Goal: Obtain resource: Download file/media

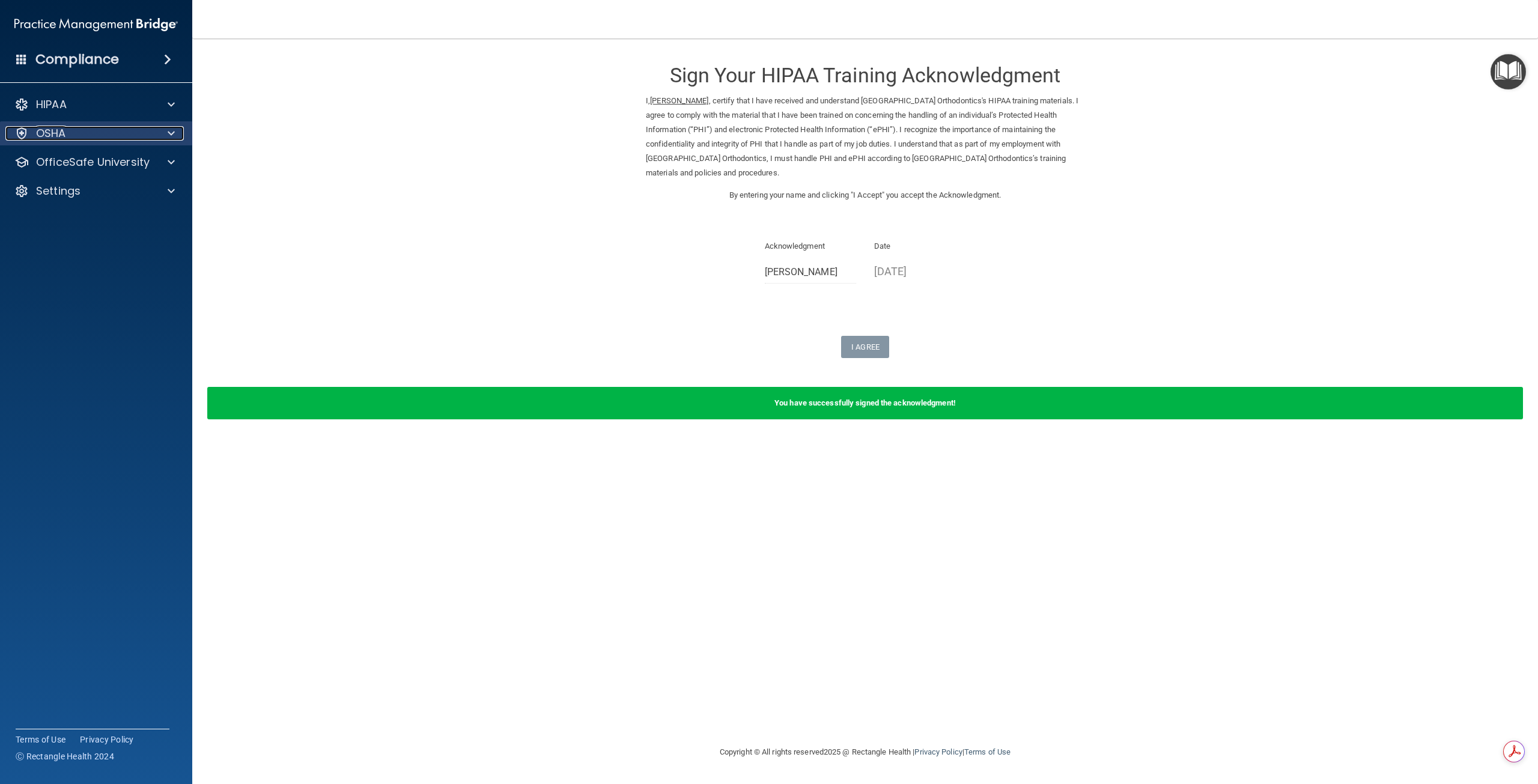
click at [62, 135] on p "OSHA" at bounding box center [51, 133] width 30 height 14
click at [67, 157] on p "Safety Data Sheets" at bounding box center [90, 162] width 164 height 12
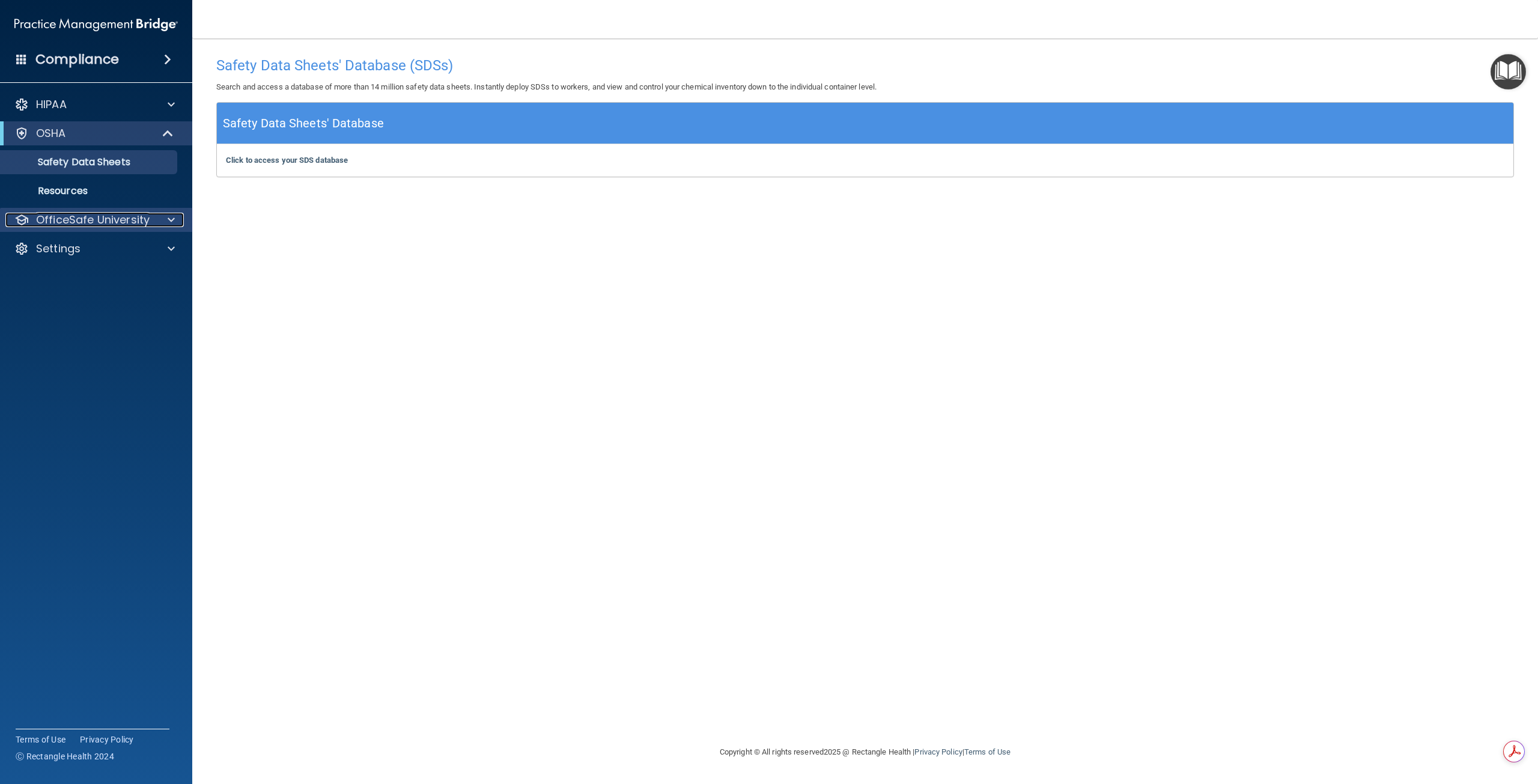
click at [170, 214] on span at bounding box center [172, 220] width 8 height 14
click at [98, 273] on p "OSHA Training" at bounding box center [56, 277] width 98 height 12
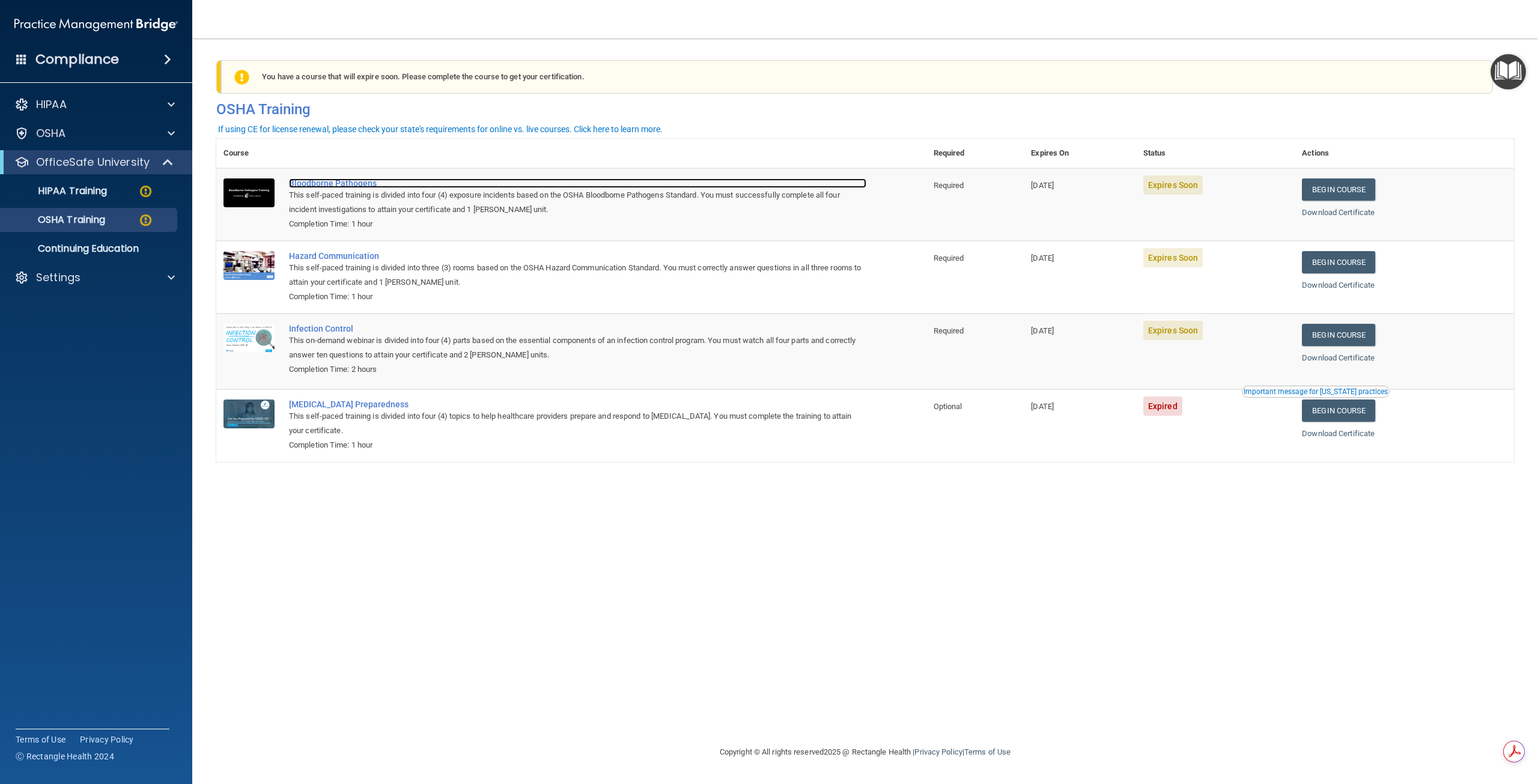
click at [317, 180] on div "Bloodborne Pathogens" at bounding box center [578, 183] width 577 height 9
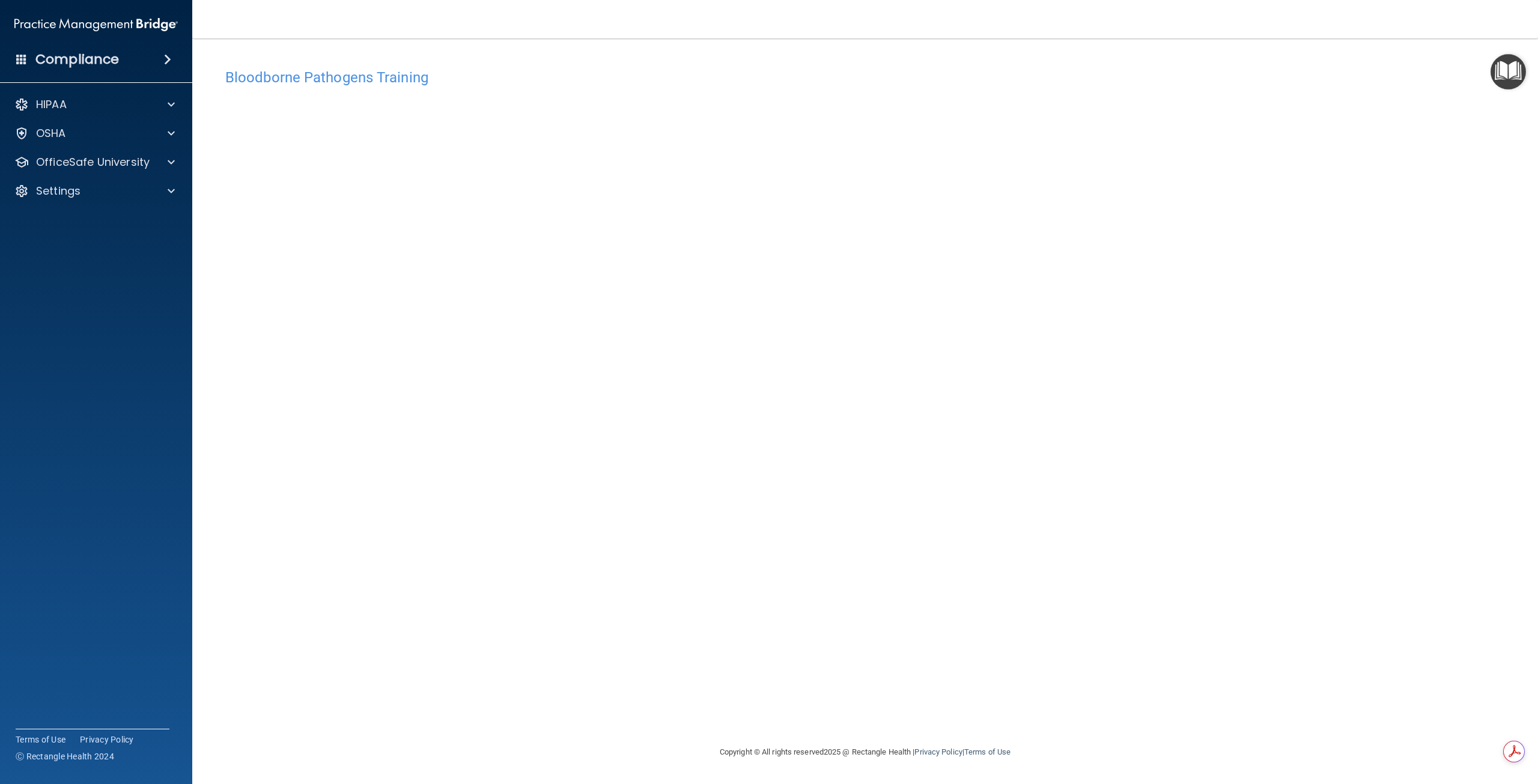
click at [1504, 77] on img "Open Resource Center" at bounding box center [1509, 71] width 36 height 36
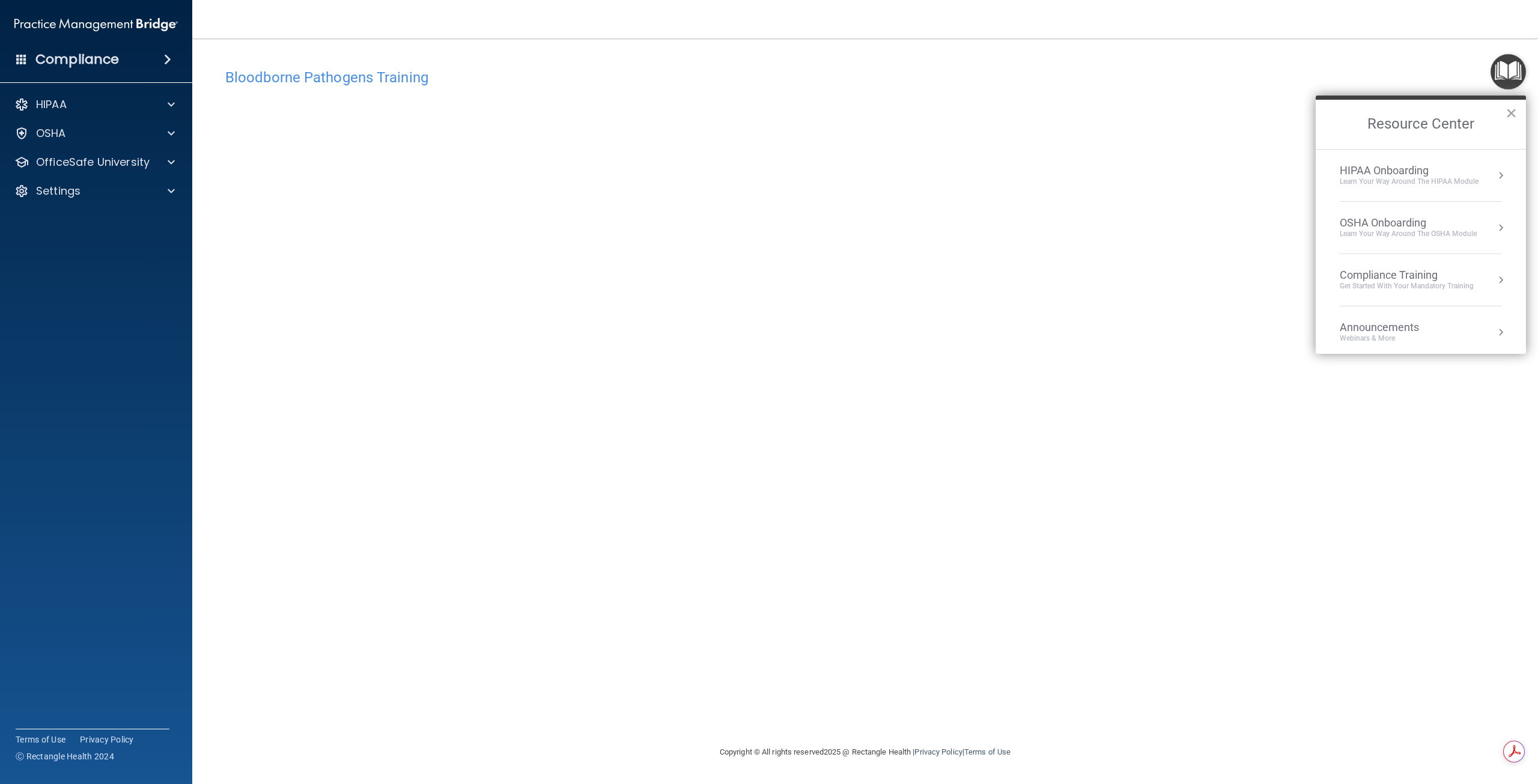
click at [1504, 77] on img "Open Resource Center" at bounding box center [1509, 71] width 36 height 36
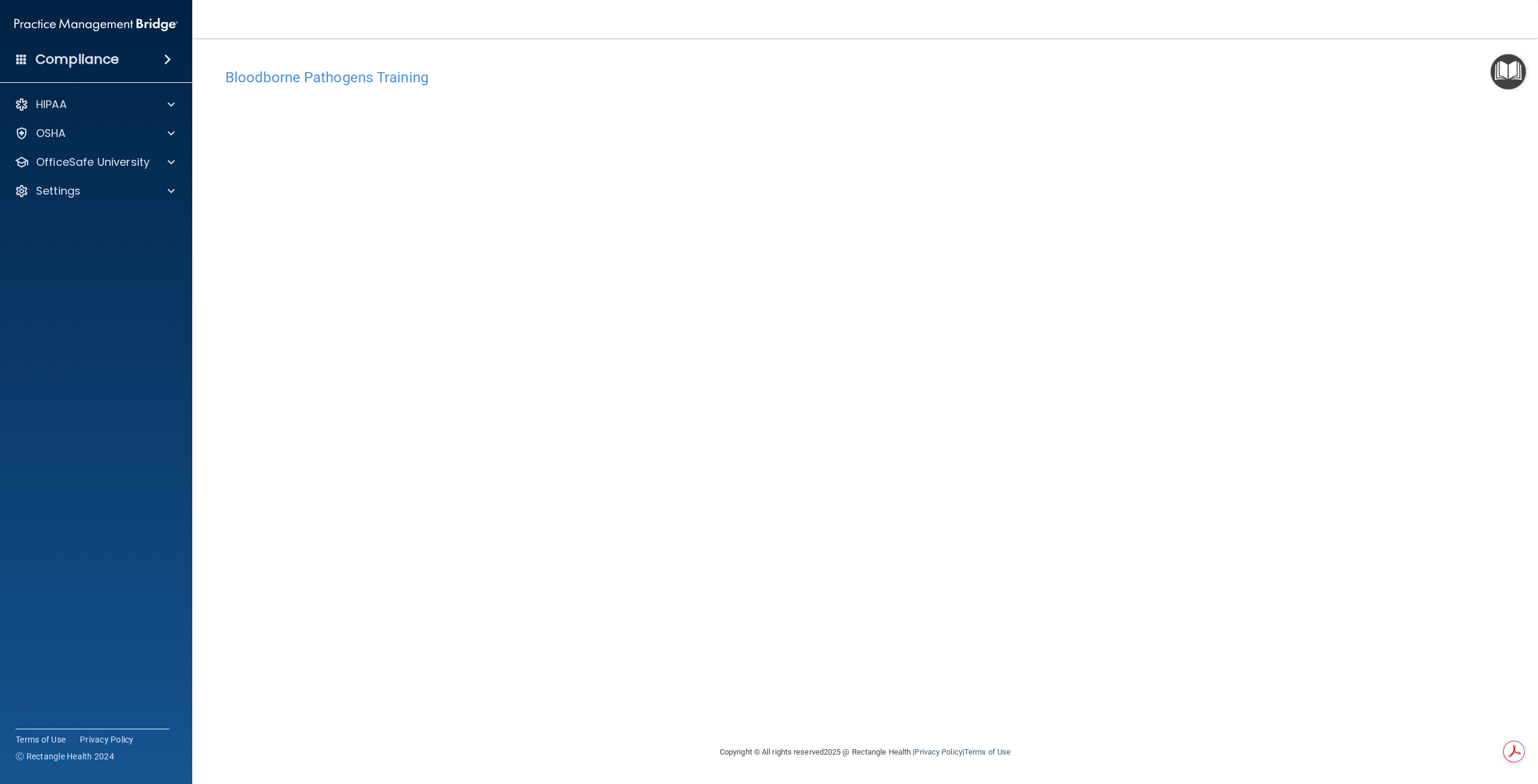
click at [1470, 58] on div "Bloodborne Pathogens Training This course doesn’t expire until 09/22/2025. Are …" at bounding box center [865, 392] width 1298 height 682
click at [1514, 113] on main "Bloodborne Pathogens Training This course doesn’t expire until 09/22/2025. Are …" at bounding box center [865, 410] width 1346 height 745
click at [1350, 80] on h4 "Bloodborne Pathogens Training" at bounding box center [865, 77] width 1280 height 16
click at [1509, 113] on div "Bloodborne Pathogens Training This course doesn’t expire until 09/22/2025. Are …" at bounding box center [865, 404] width 1298 height 682
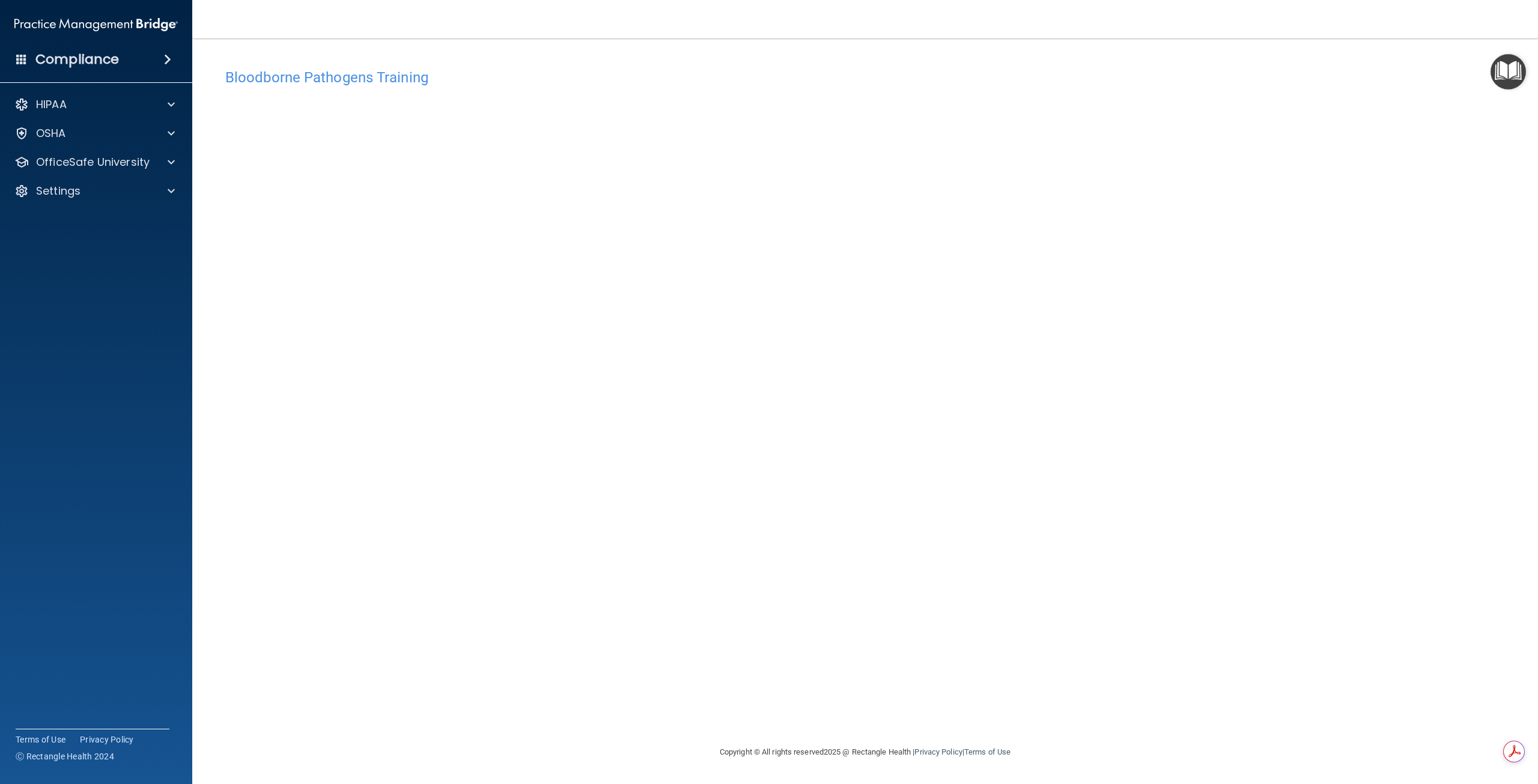
click at [1509, 113] on div "Bloodborne Pathogens Training This course doesn’t expire until 09/22/2025. Are …" at bounding box center [865, 404] width 1298 height 682
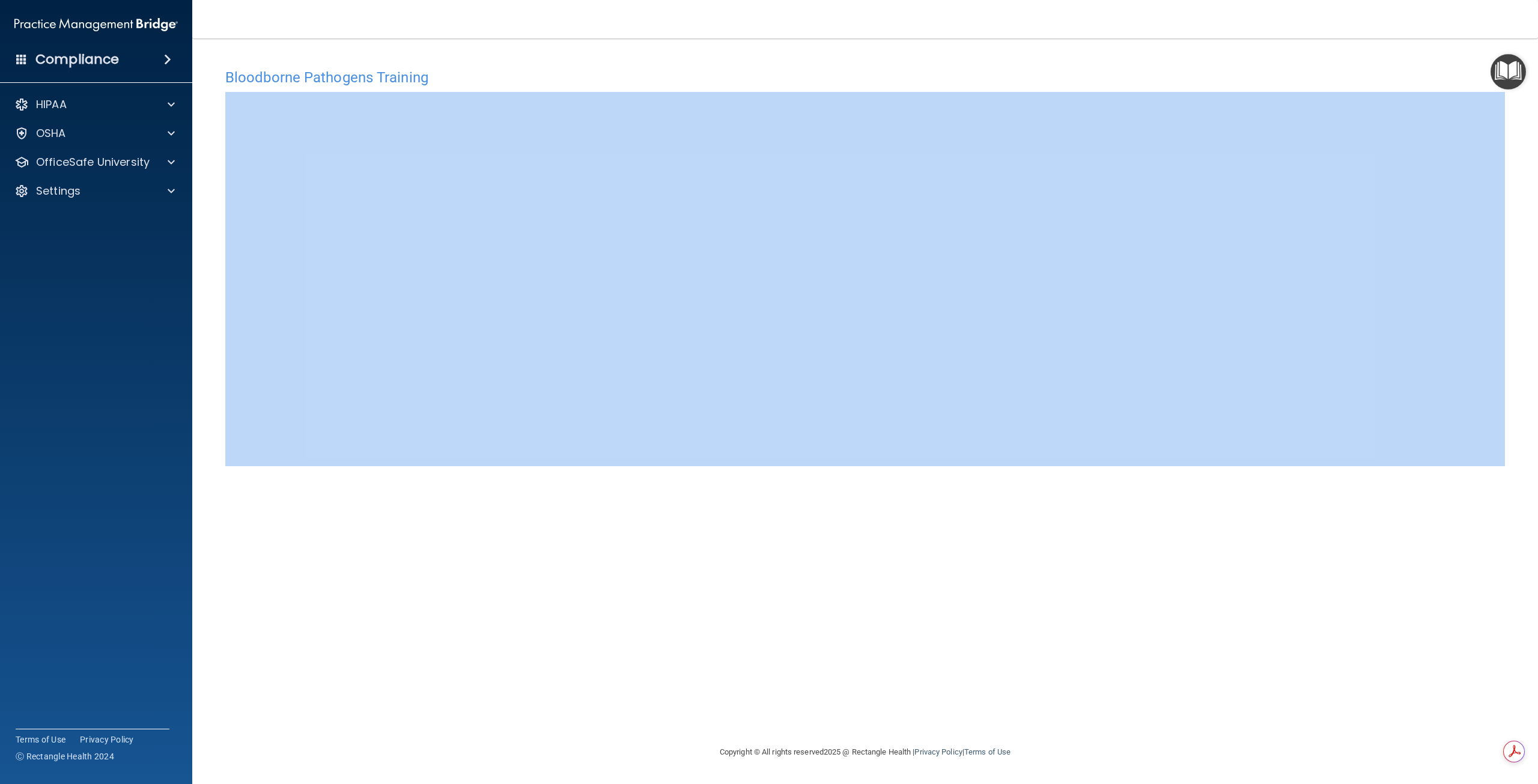
click at [1509, 113] on div "Bloodborne Pathogens Training This course doesn’t expire until 09/22/2025. Are …" at bounding box center [865, 404] width 1298 height 682
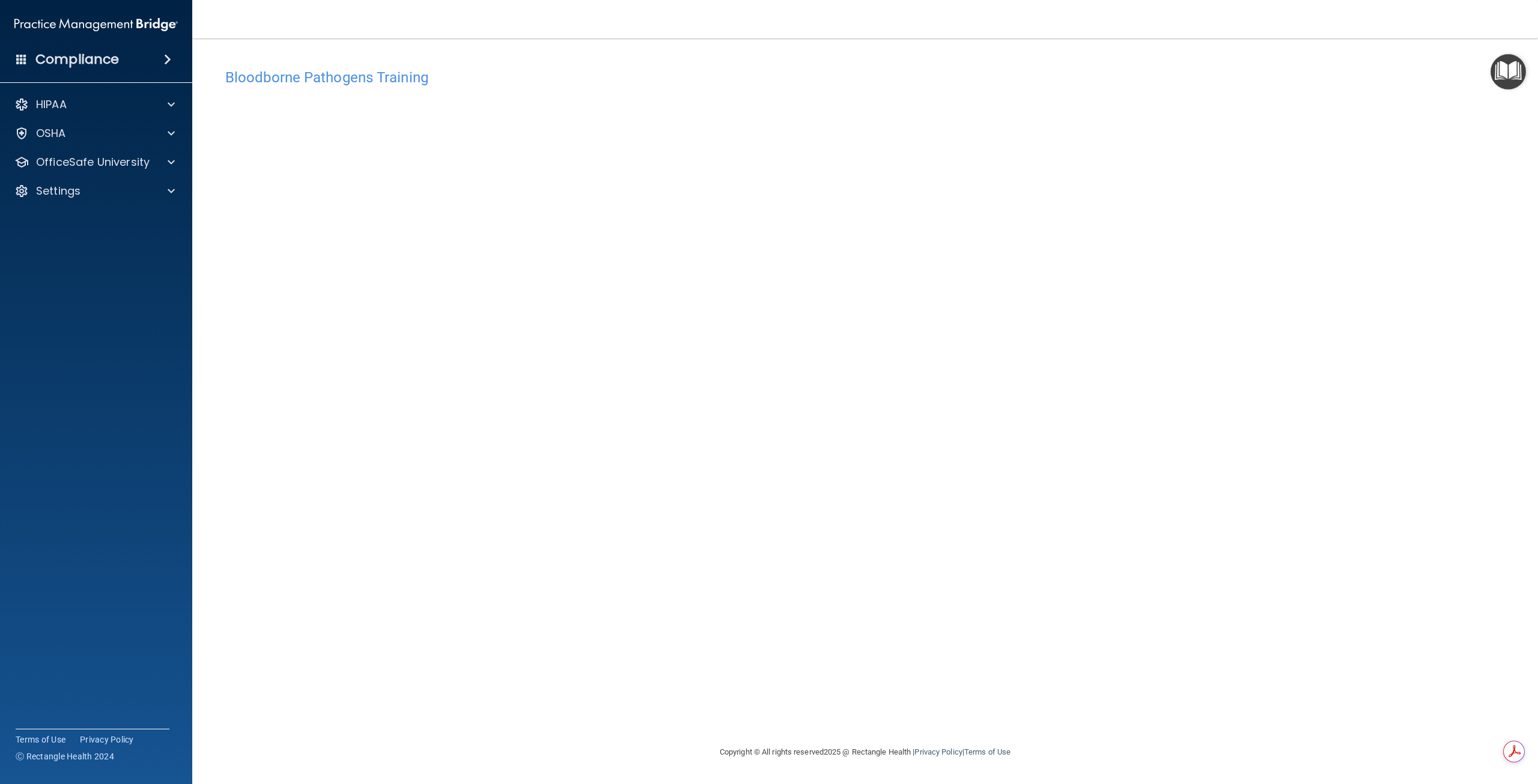
click at [1285, 58] on div "Bloodborne Pathogens Training This course doesn’t expire until 09/22/2025. Are …" at bounding box center [865, 392] width 1298 height 682
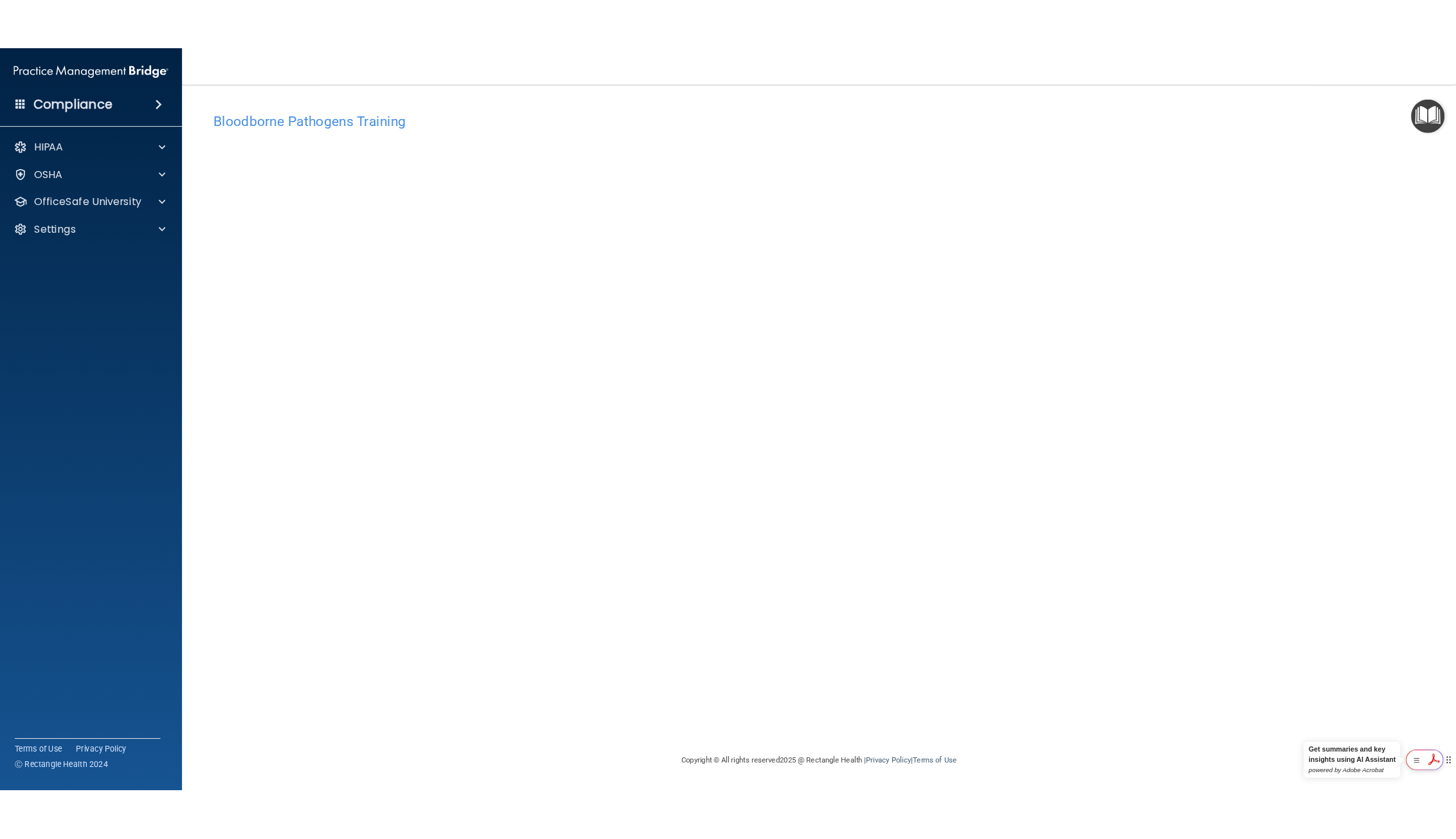
click at [1437, 757] on icon at bounding box center [1435, 759] width 21 height 21
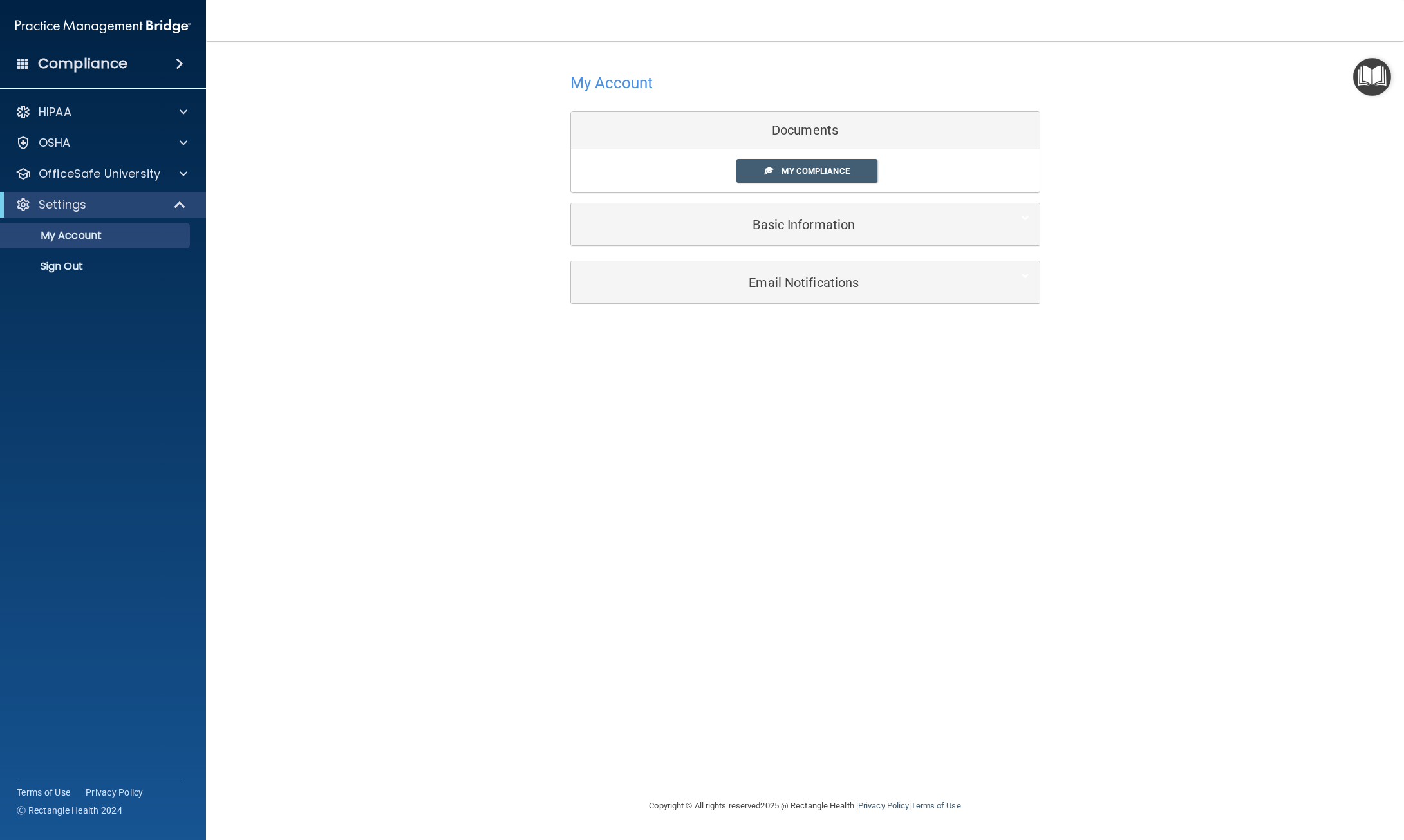
click at [761, 163] on link "My Compliance" at bounding box center [807, 171] width 141 height 24
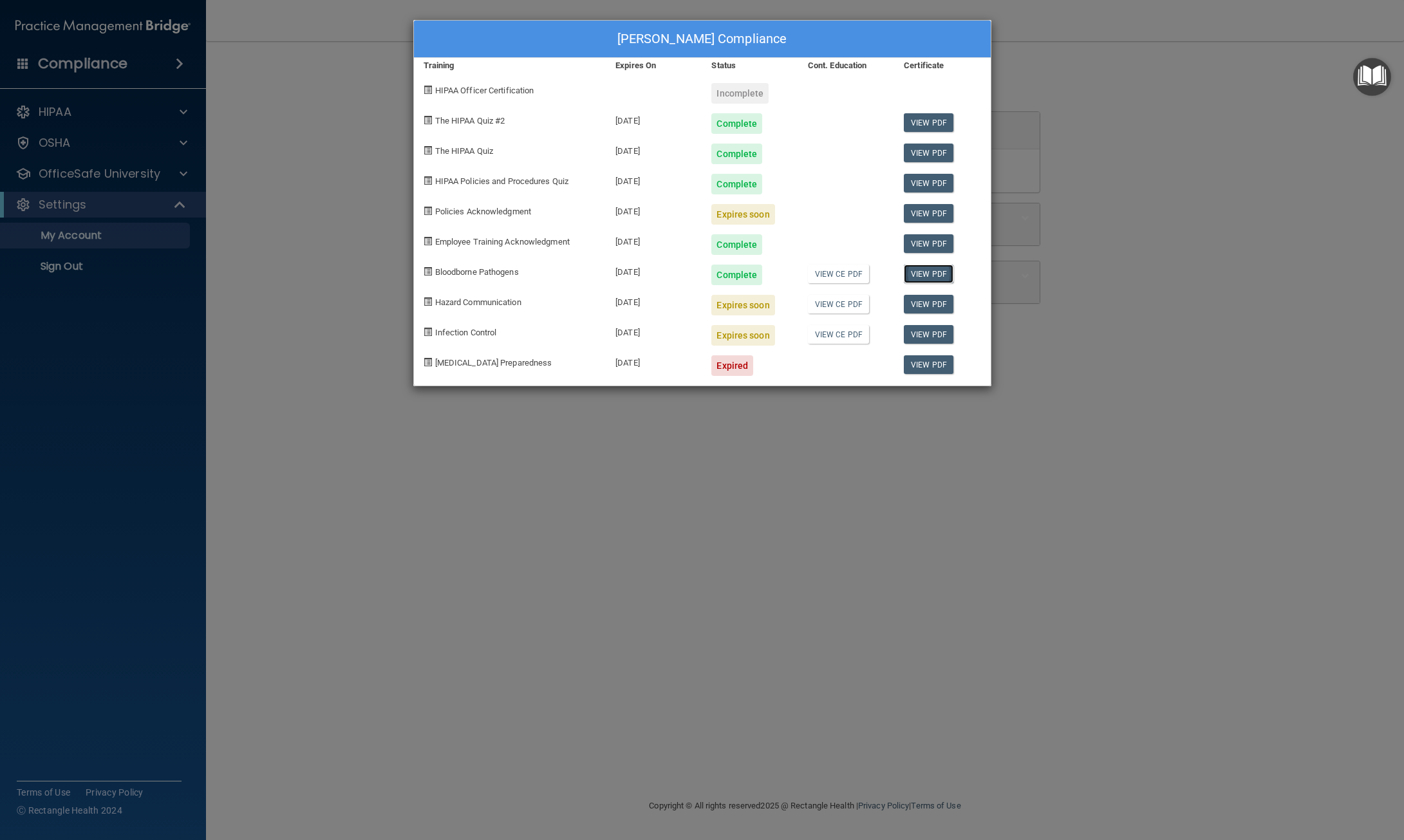
click at [921, 272] on link "View PDF" at bounding box center [929, 274] width 50 height 19
click at [910, 215] on link "View PDF" at bounding box center [929, 213] width 50 height 19
click at [850, 304] on link "View CE PDF" at bounding box center [838, 304] width 61 height 19
click at [914, 302] on link "View PDF" at bounding box center [929, 304] width 50 height 19
click at [241, 125] on div "Kerry DaSilva's Compliance Training Expires On Status Cont. Education Certifica…" at bounding box center [702, 420] width 1404 height 840
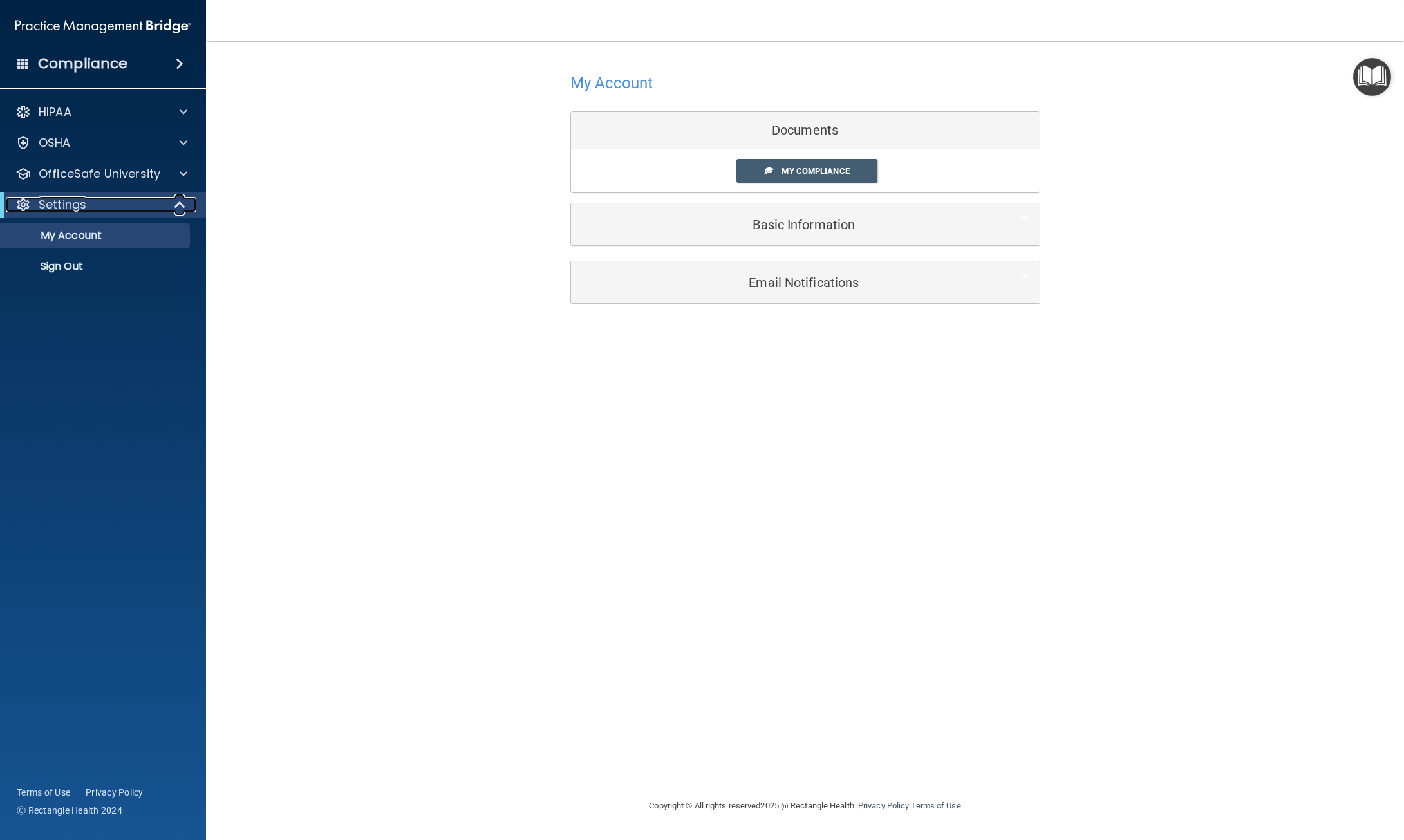
click at [185, 208] on span at bounding box center [181, 204] width 11 height 15
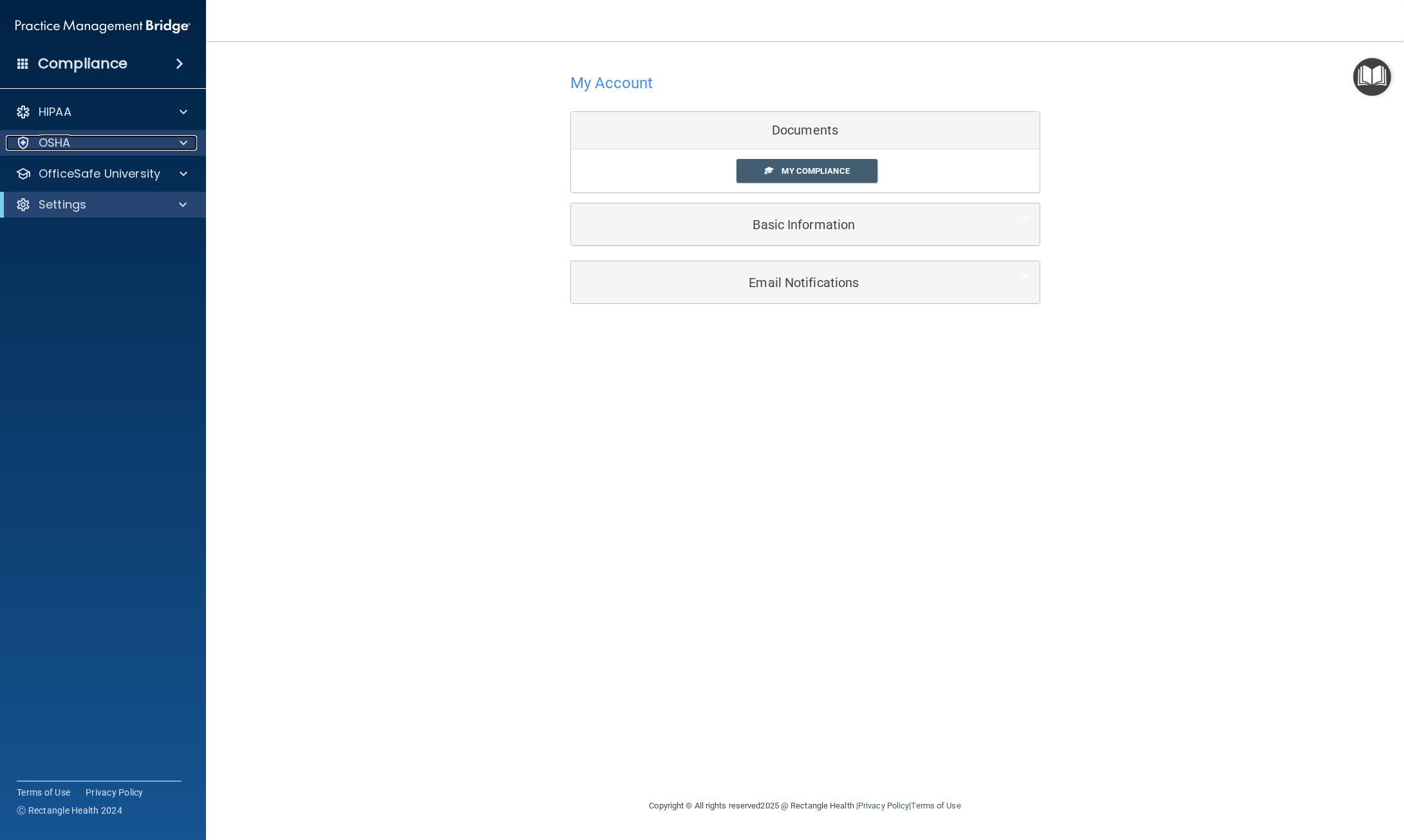
click at [188, 141] on div at bounding box center [182, 143] width 32 height 15
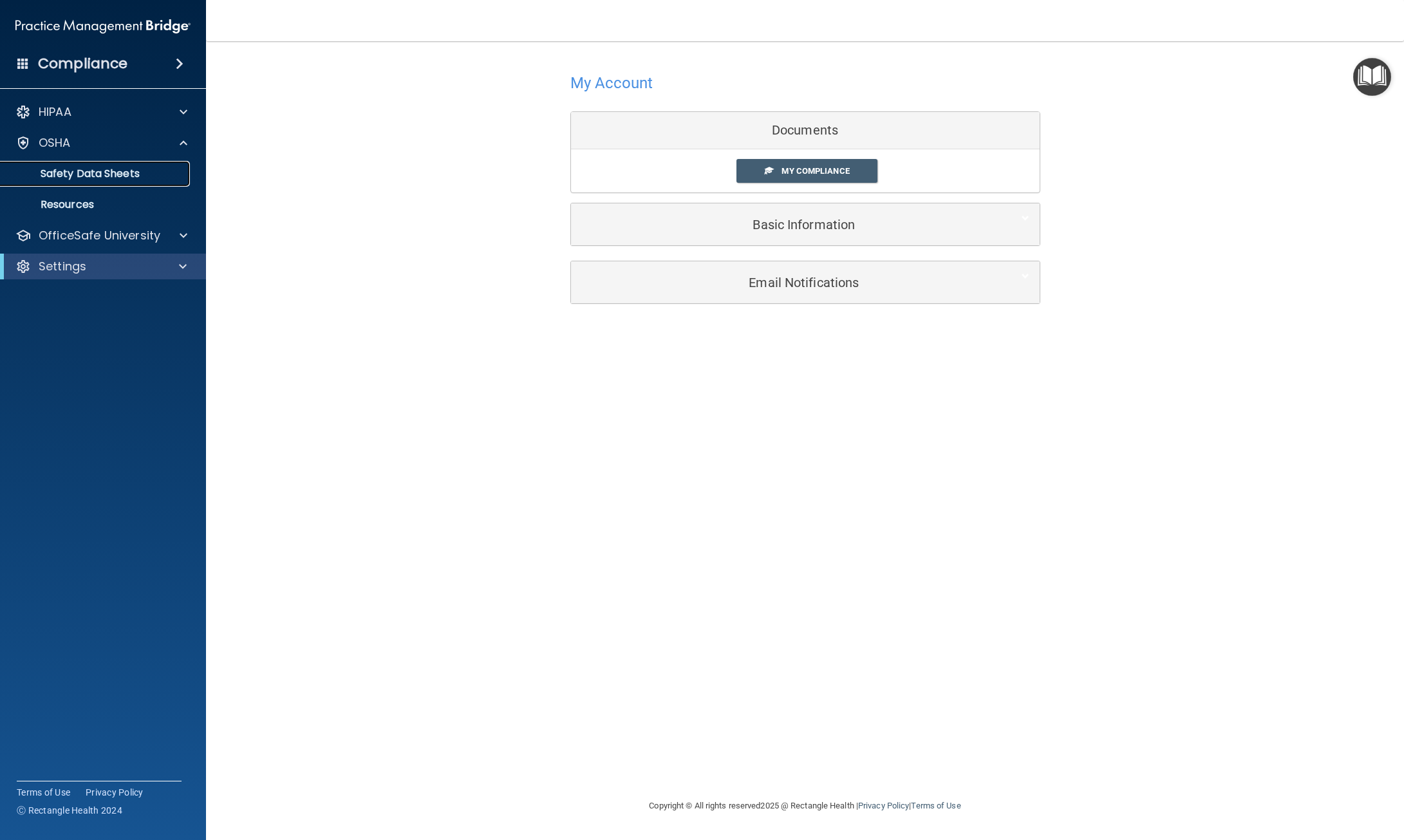
click at [158, 168] on p "Safety Data Sheets" at bounding box center [96, 174] width 176 height 13
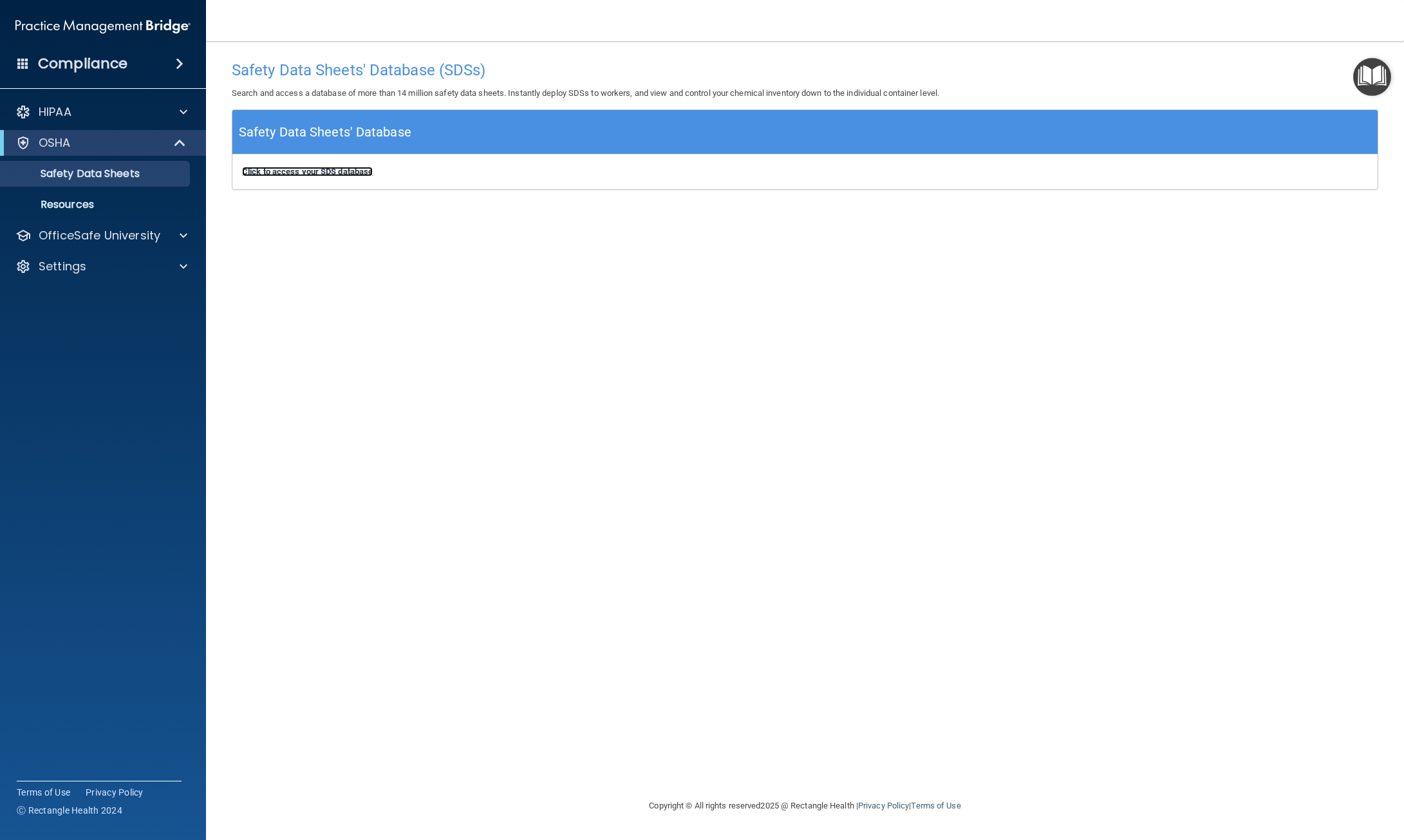
click at [308, 171] on b "Click to access your SDS database" at bounding box center [307, 172] width 131 height 9
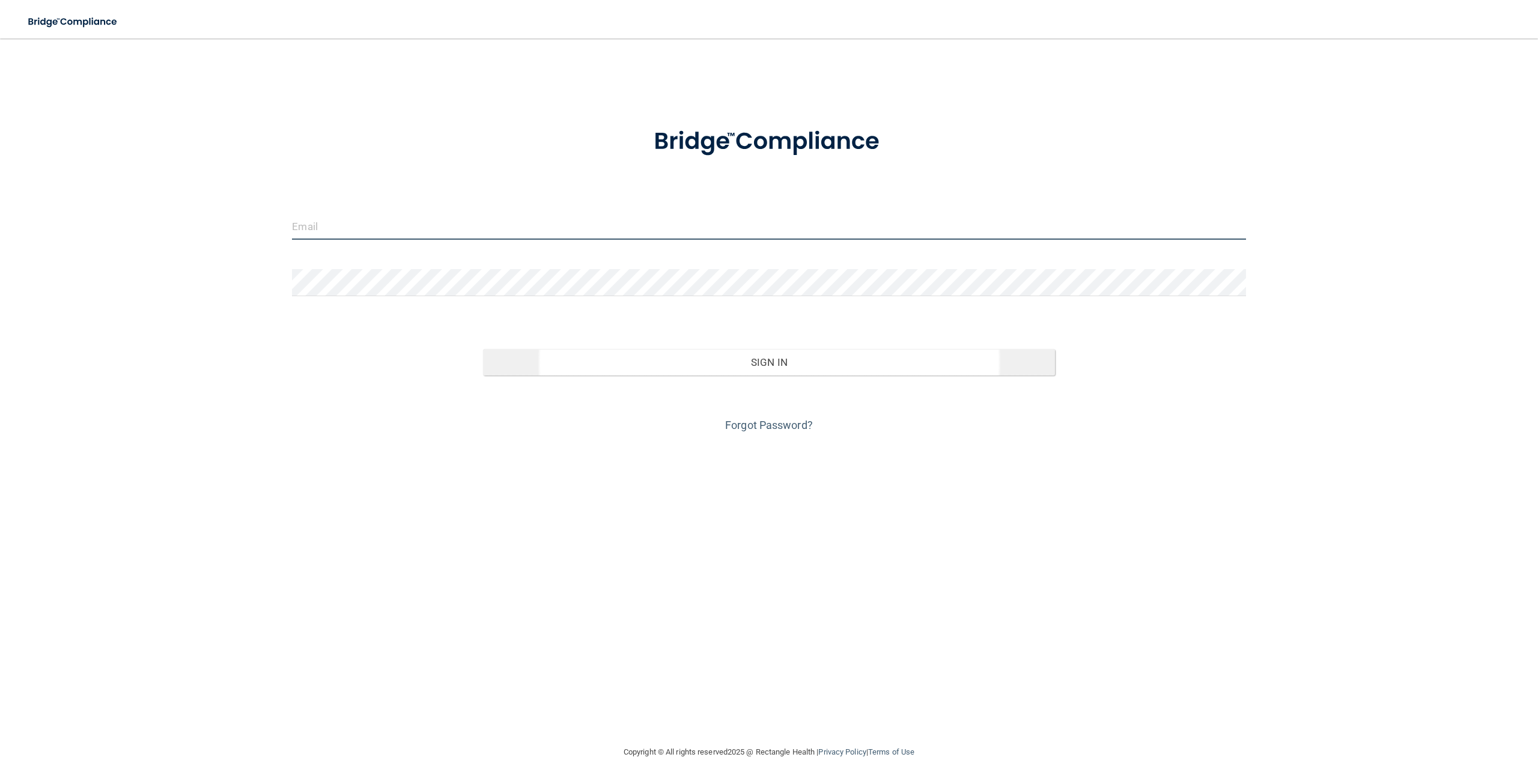
type input "[EMAIL_ADDRESS][DOMAIN_NAME]"
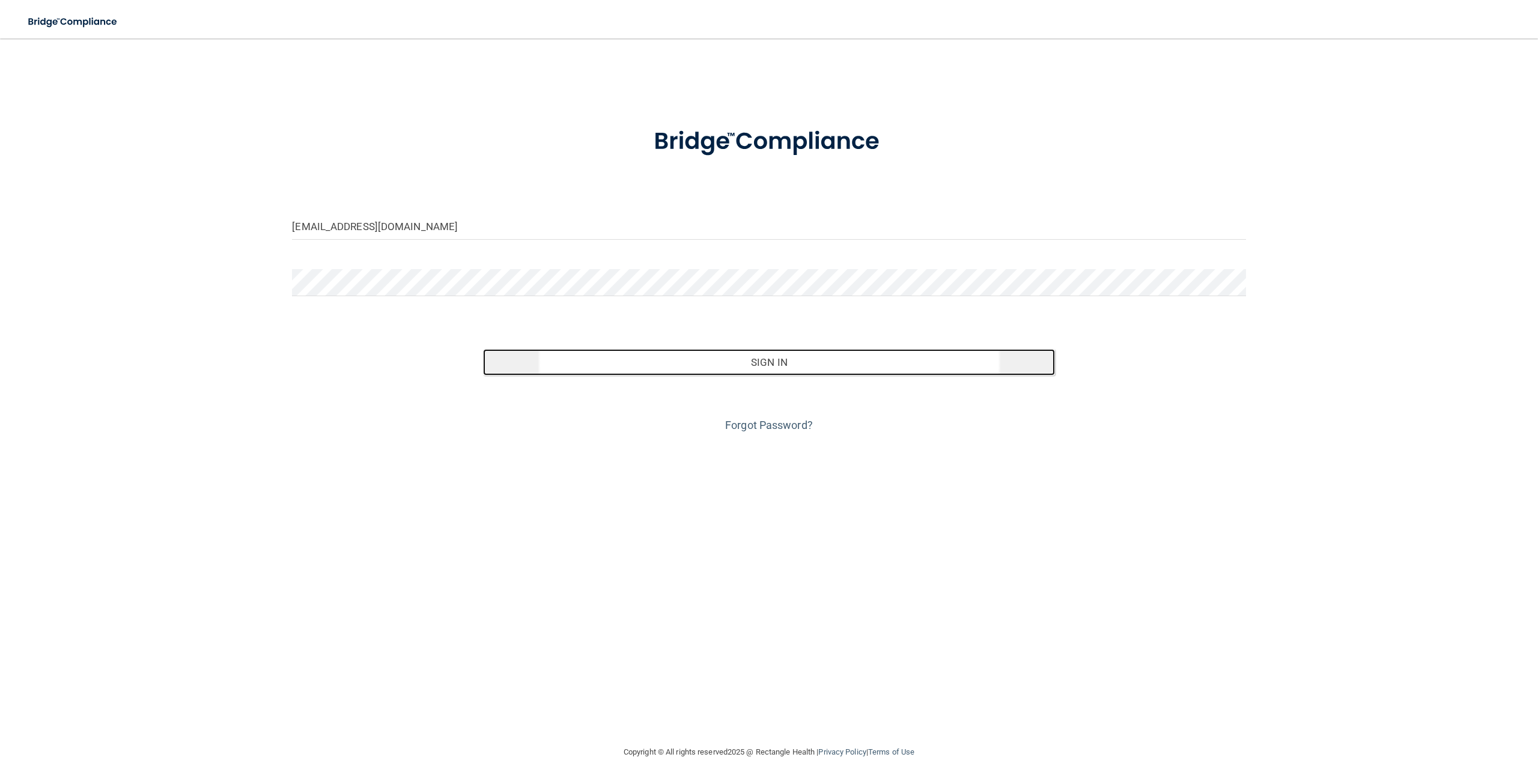
click at [724, 362] on button "Sign In" at bounding box center [769, 362] width 572 height 26
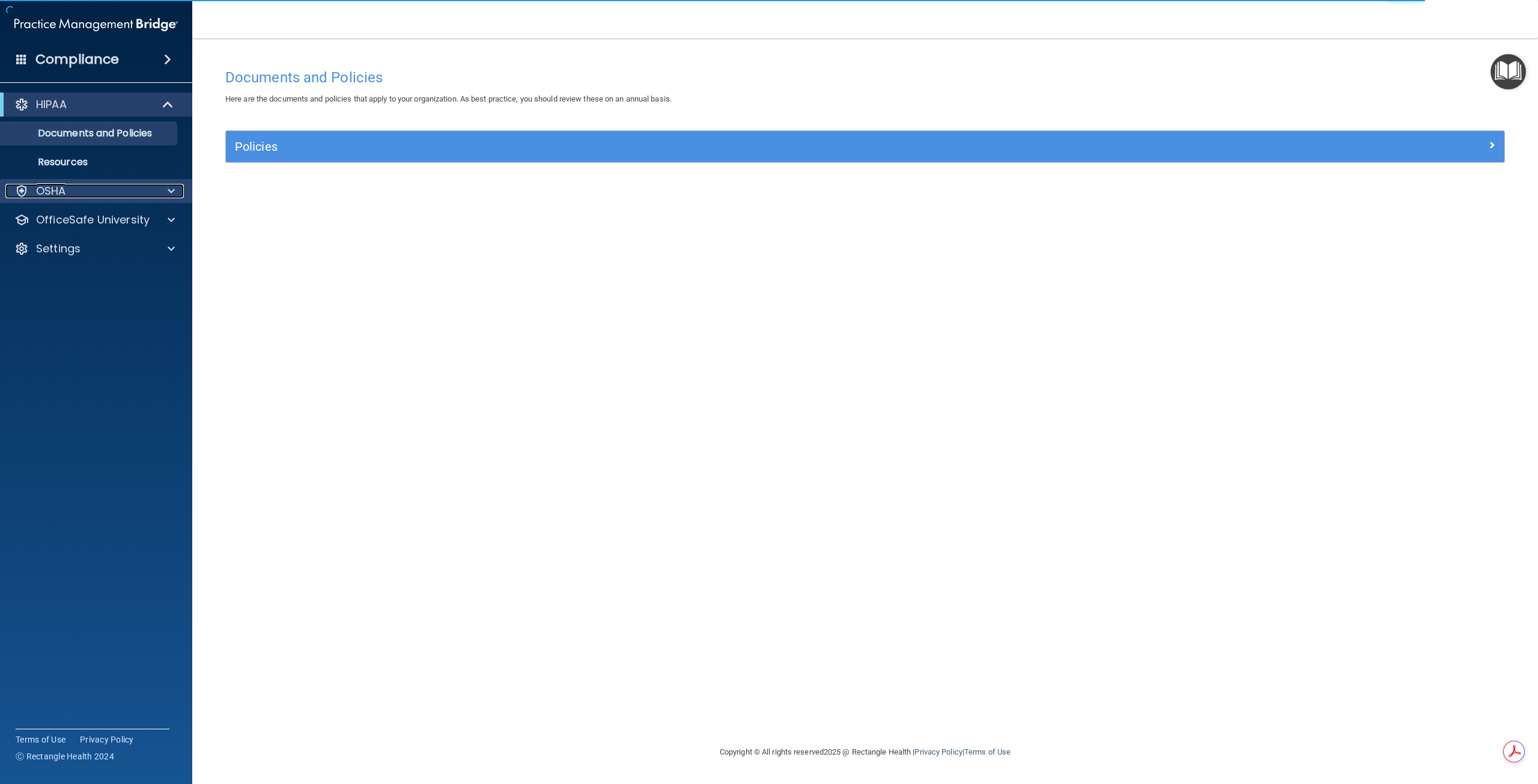
click at [139, 196] on div "OSHA" at bounding box center [80, 191] width 149 height 14
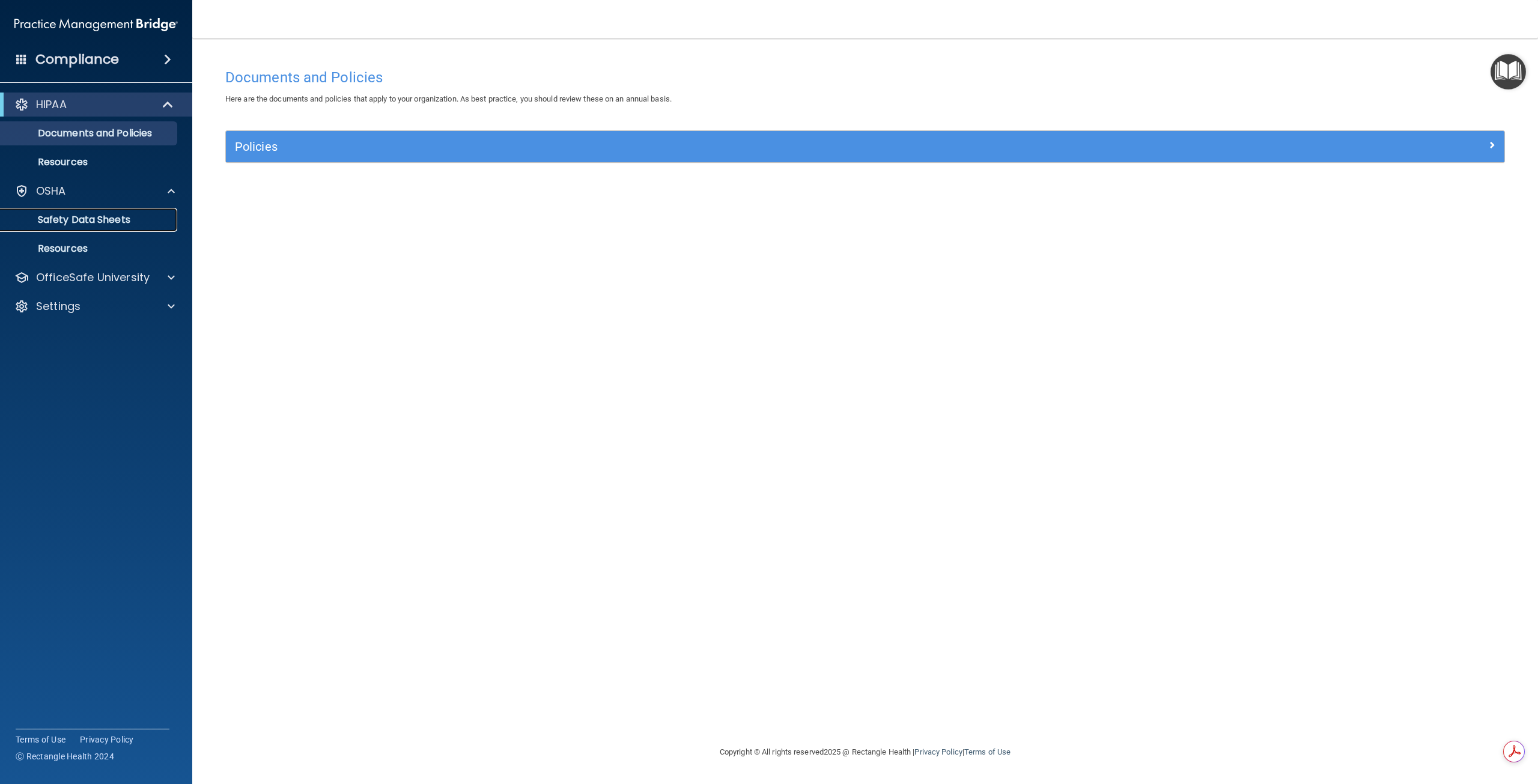
click at [122, 219] on p "Safety Data Sheets" at bounding box center [90, 220] width 164 height 12
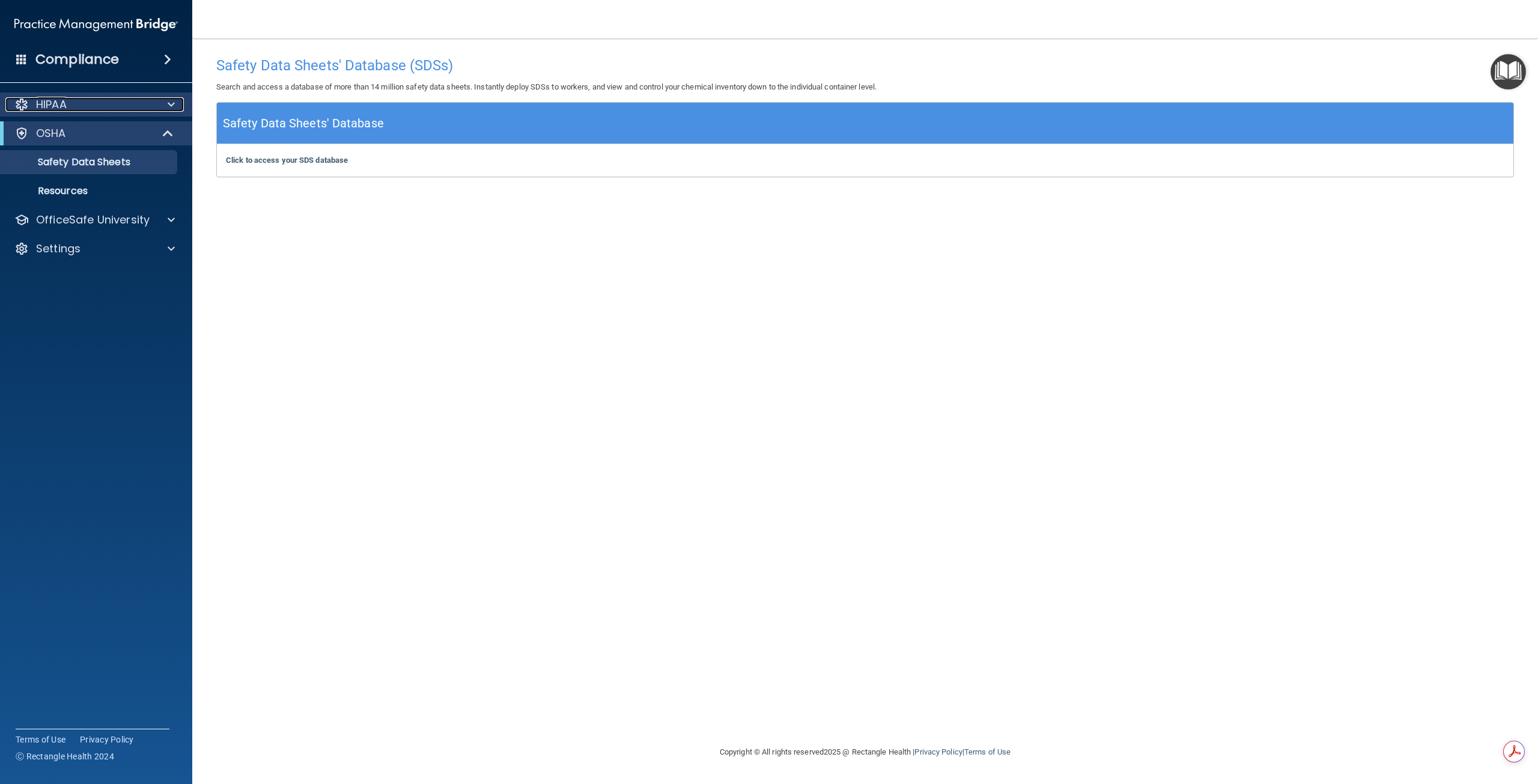
click at [48, 99] on p "HIPAA" at bounding box center [51, 104] width 31 height 14
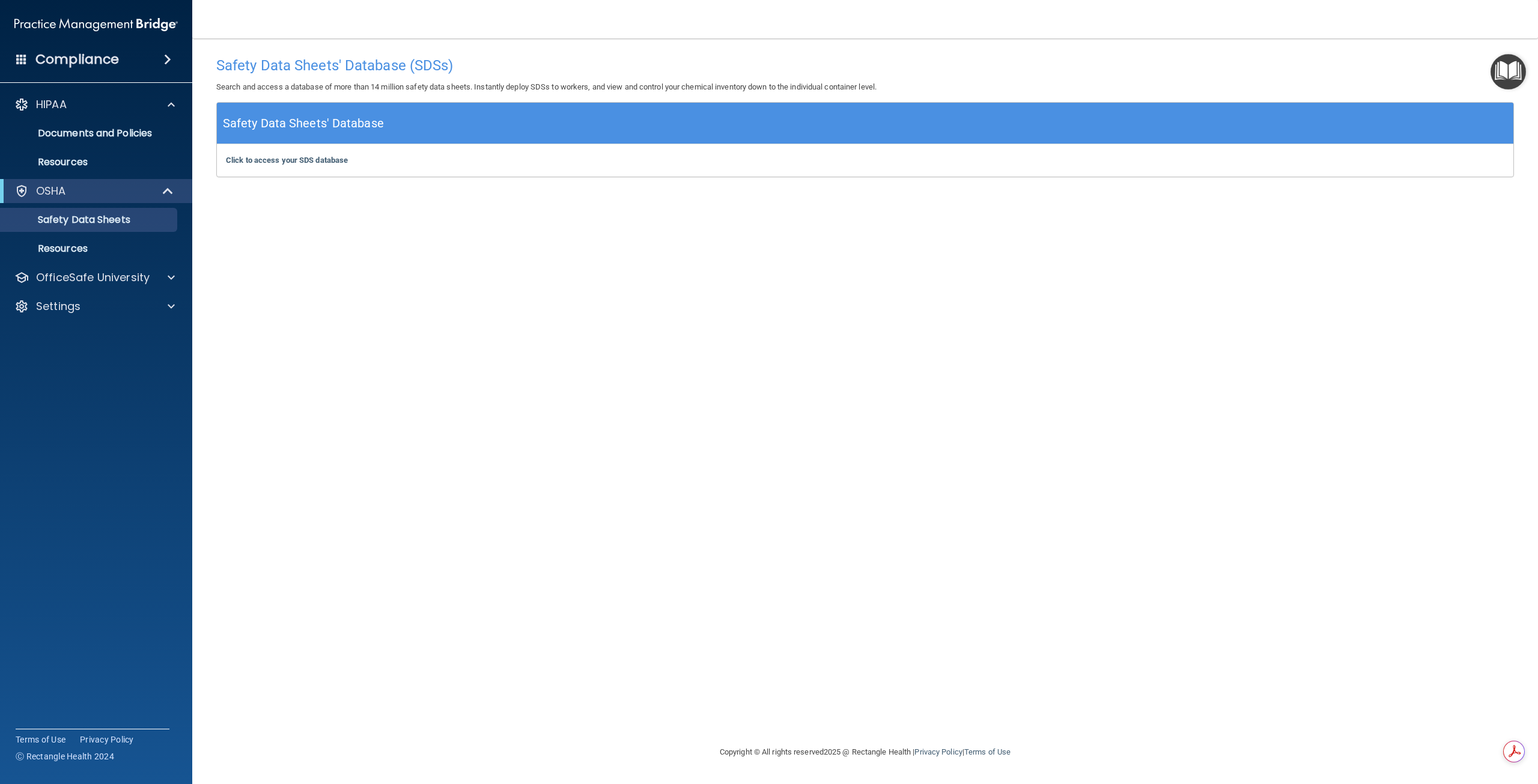
click at [65, 264] on div "HIPAA Documents and Policies Report an Incident Business Associates Emergency P…" at bounding box center [96, 208] width 193 height 240
click at [68, 275] on p "OfficeSafe University" at bounding box center [93, 277] width 113 height 14
click at [91, 337] on p "OSHA Training" at bounding box center [56, 335] width 98 height 12
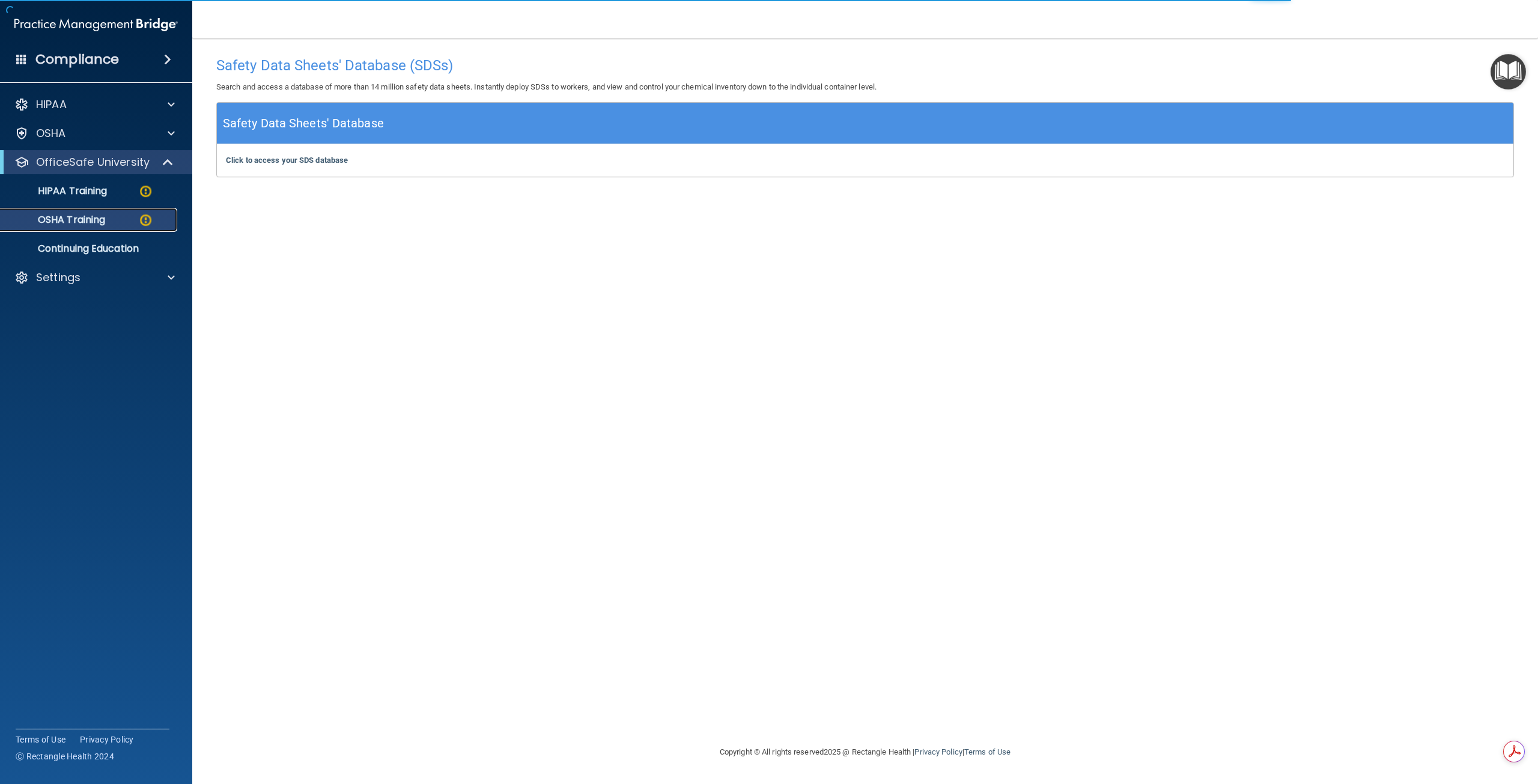
click at [134, 218] on div "OSHA Training" at bounding box center [90, 220] width 164 height 12
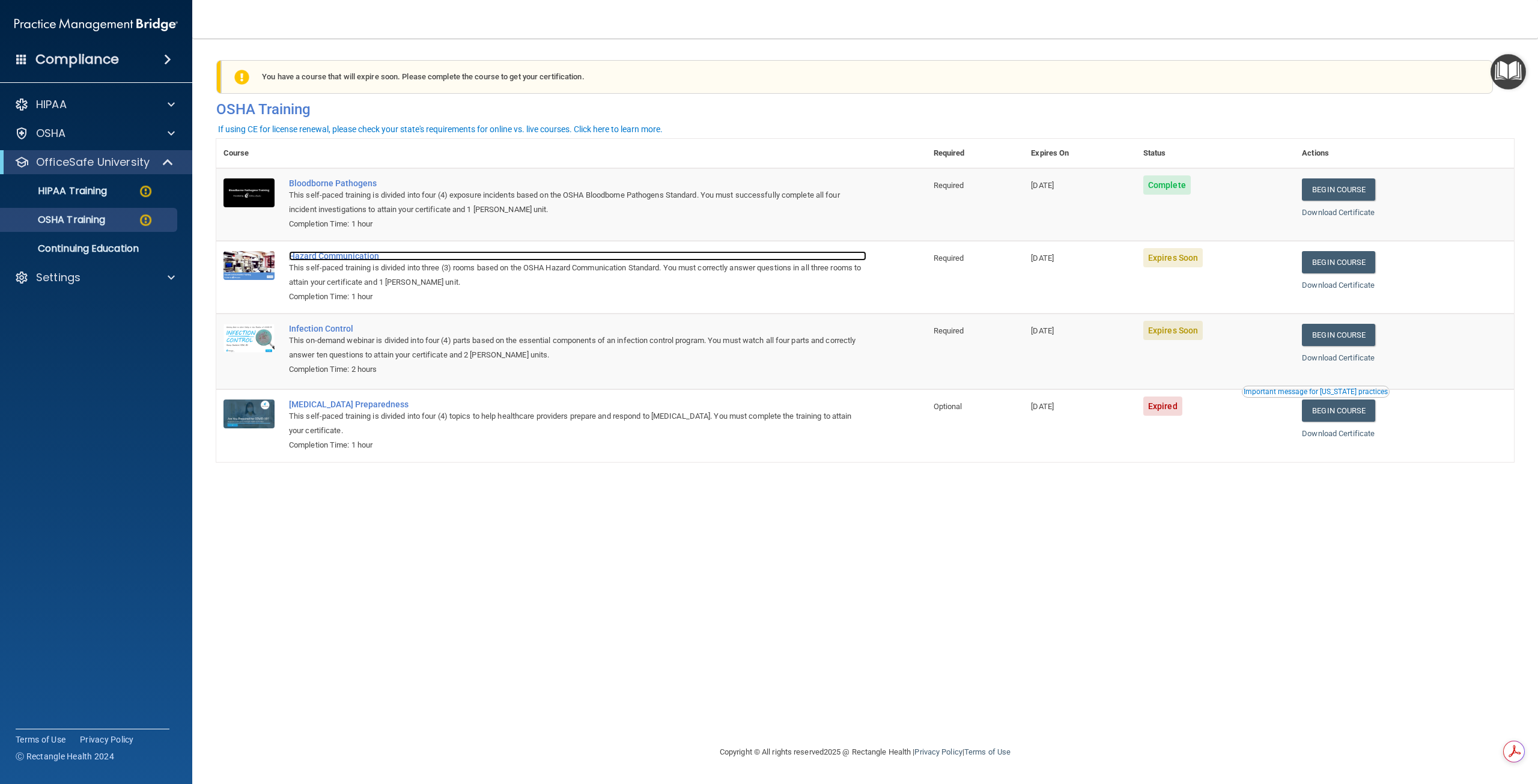
click at [331, 258] on div "Hazard Communication" at bounding box center [578, 255] width 577 height 9
click at [344, 257] on div "Hazard Communication" at bounding box center [578, 255] width 577 height 9
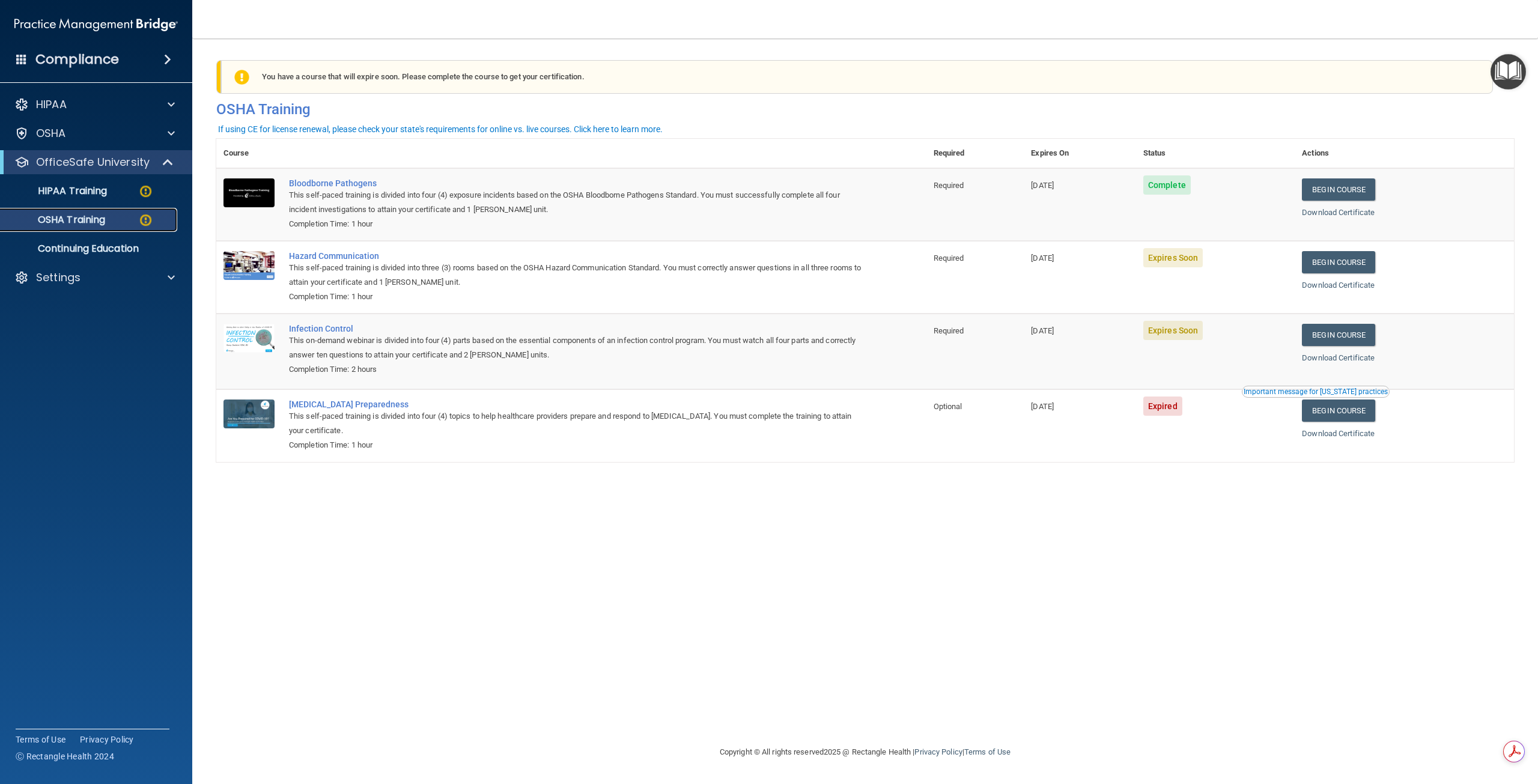
click at [58, 216] on p "OSHA Training" at bounding box center [56, 220] width 98 height 12
click at [100, 195] on p "HIPAA Training" at bounding box center [57, 191] width 99 height 12
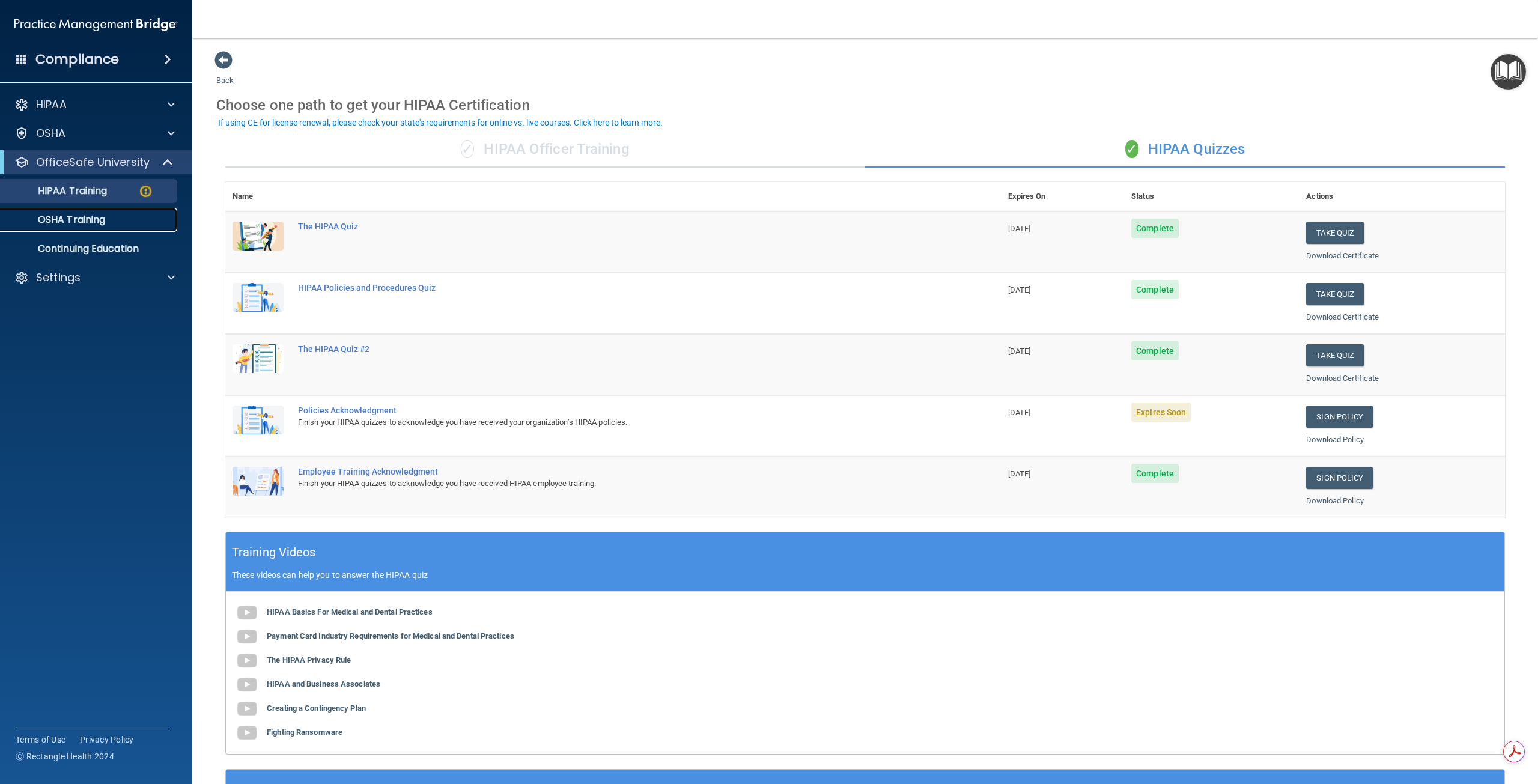
click at [74, 221] on p "OSHA Training" at bounding box center [56, 220] width 98 height 12
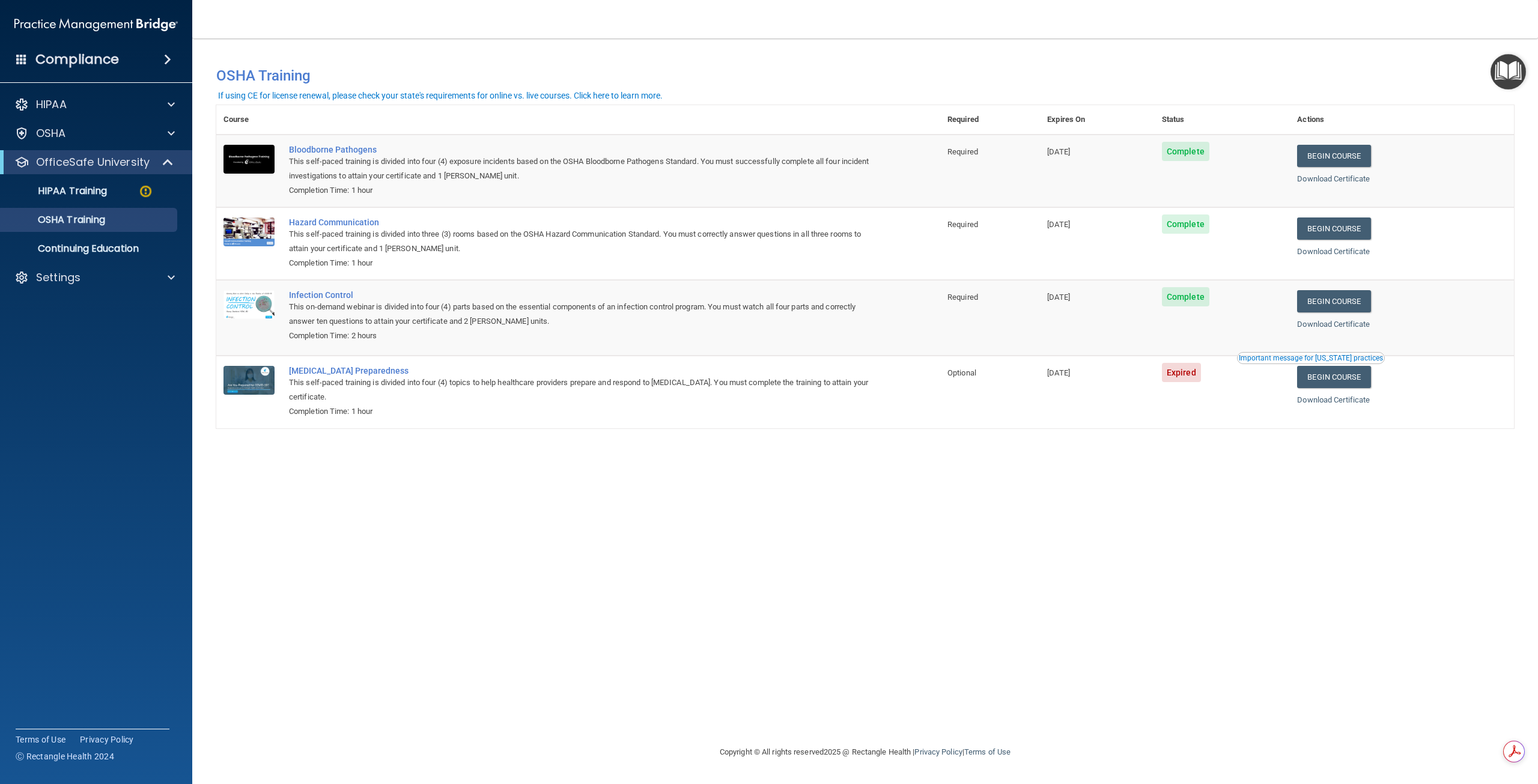
click at [1206, 294] on span "Complete" at bounding box center [1186, 297] width 48 height 19
click at [307, 295] on div "Infection Control" at bounding box center [585, 295] width 592 height 9
click at [1370, 322] on link "Download Certificate" at bounding box center [1333, 324] width 73 height 9
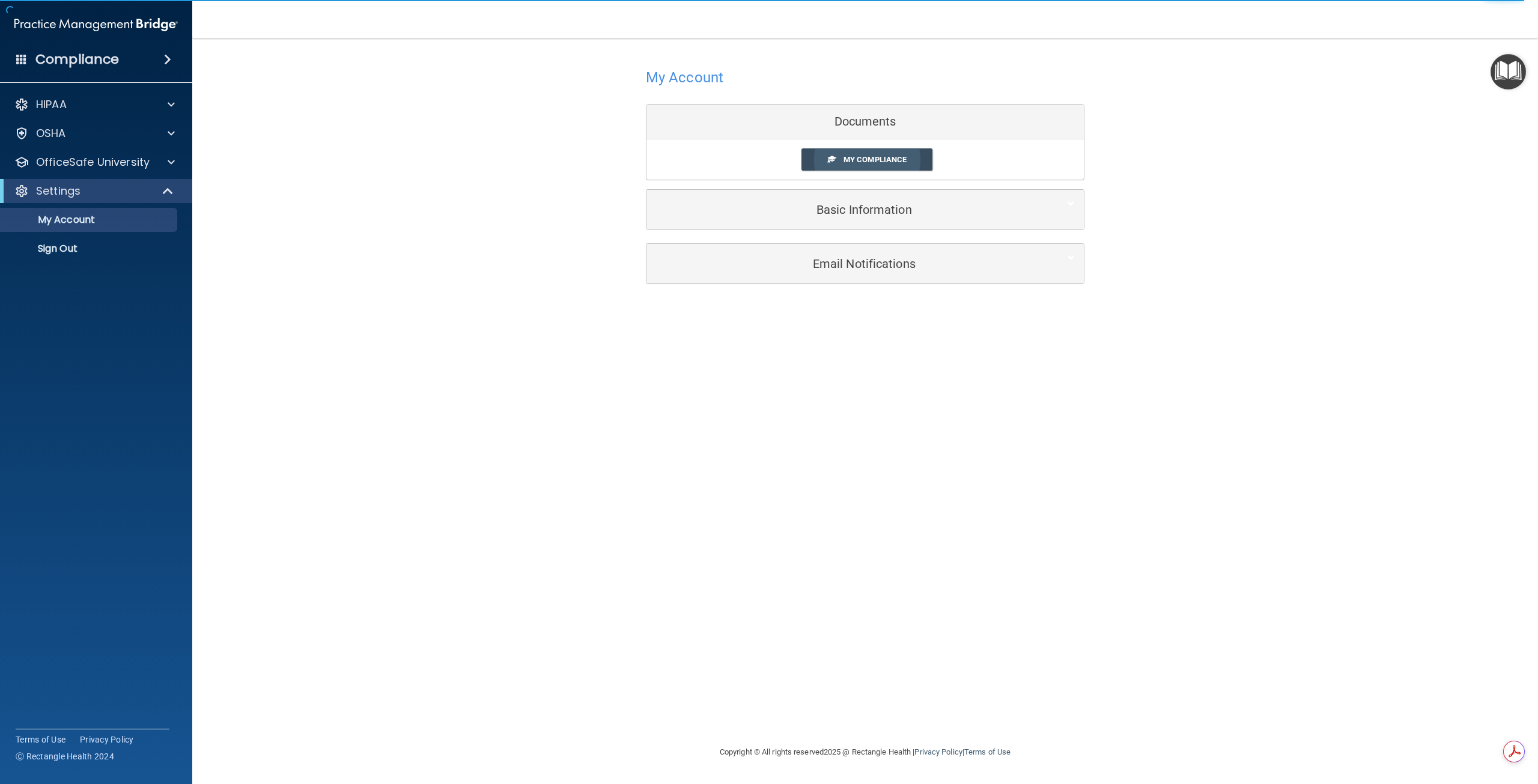
click at [900, 157] on span "My Compliance" at bounding box center [875, 160] width 63 height 9
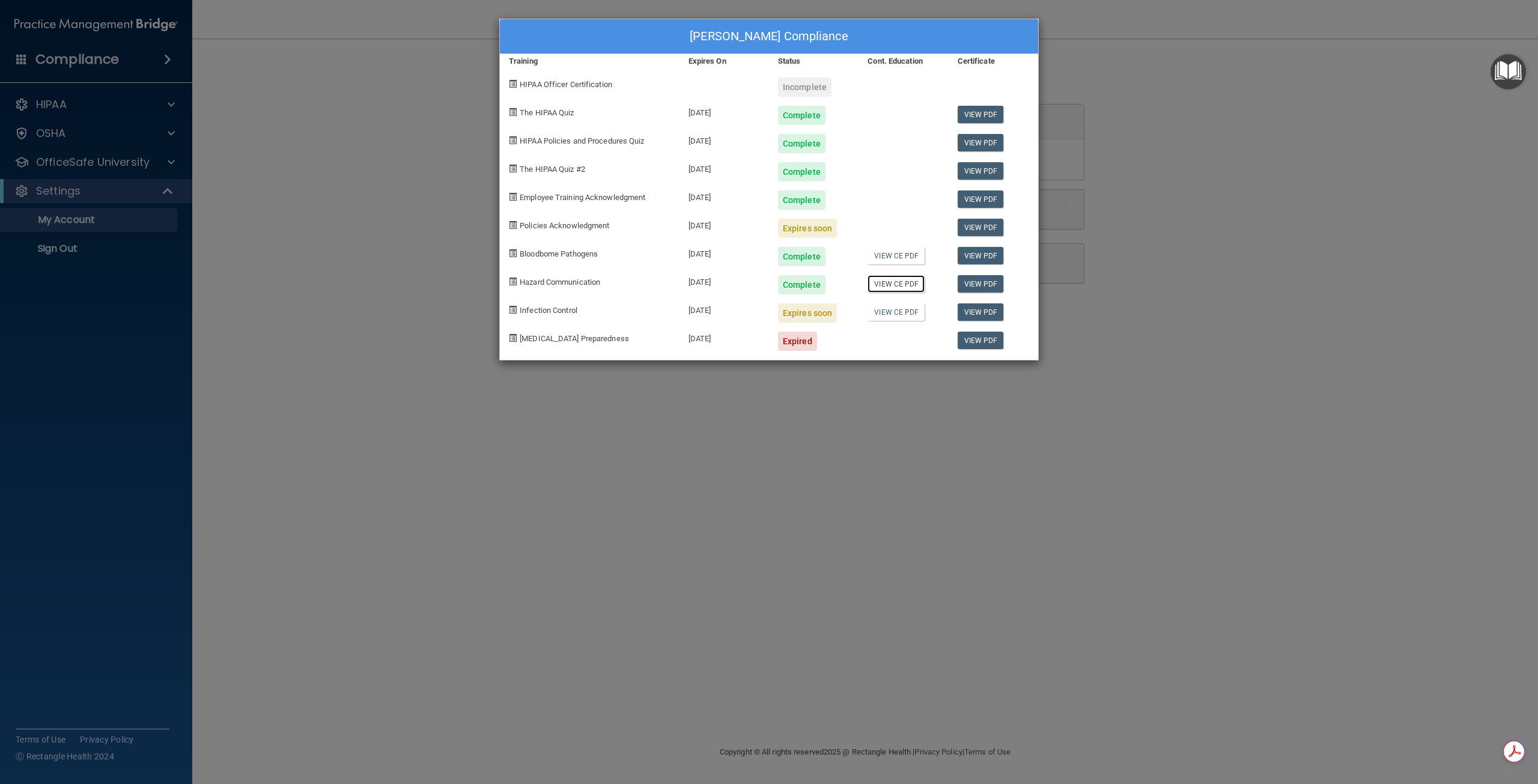
click at [905, 286] on link "View CE PDF" at bounding box center [896, 284] width 57 height 18
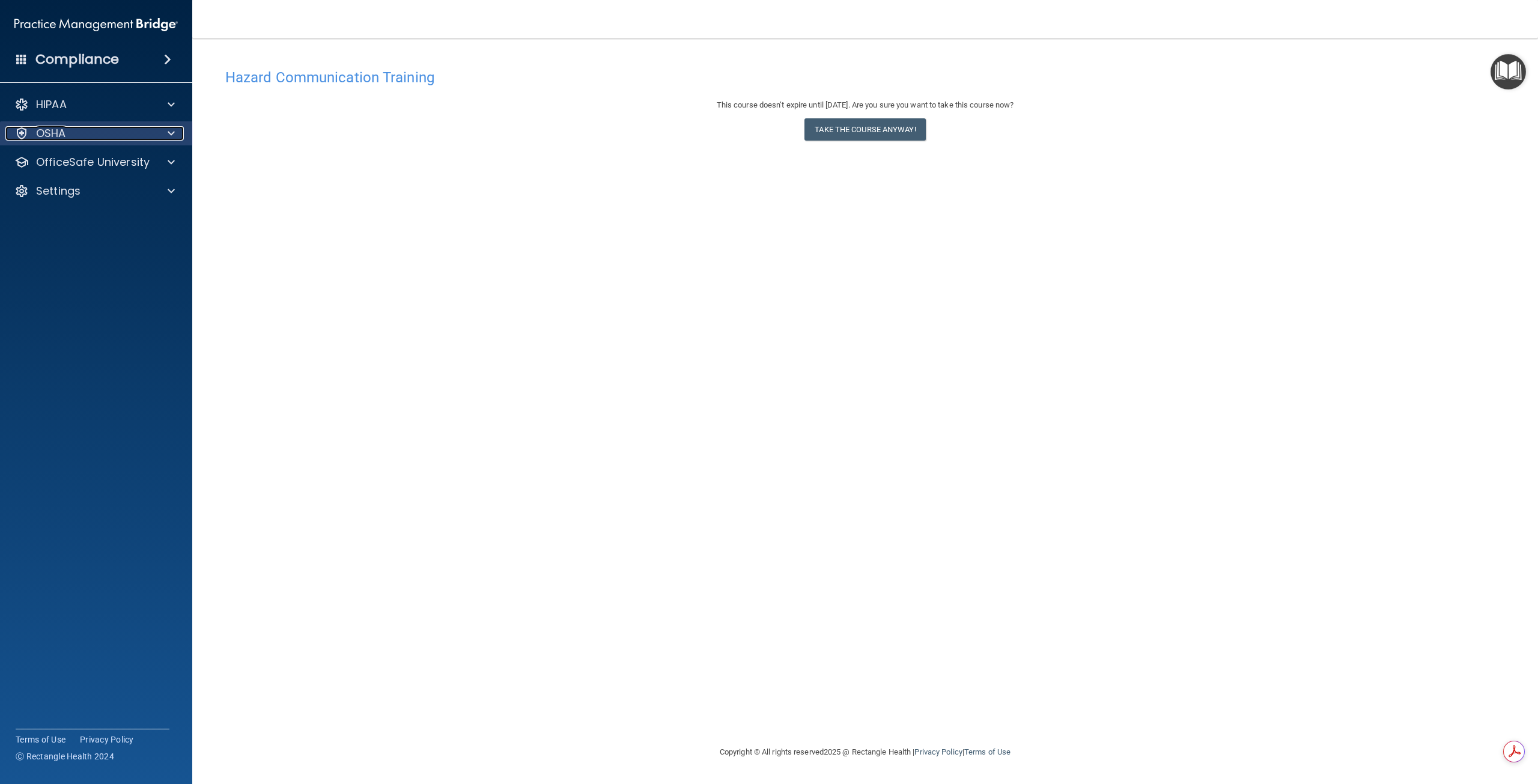
click at [106, 128] on div "OSHA" at bounding box center [80, 133] width 149 height 14
click at [101, 156] on p "Safety Data Sheets" at bounding box center [90, 162] width 164 height 12
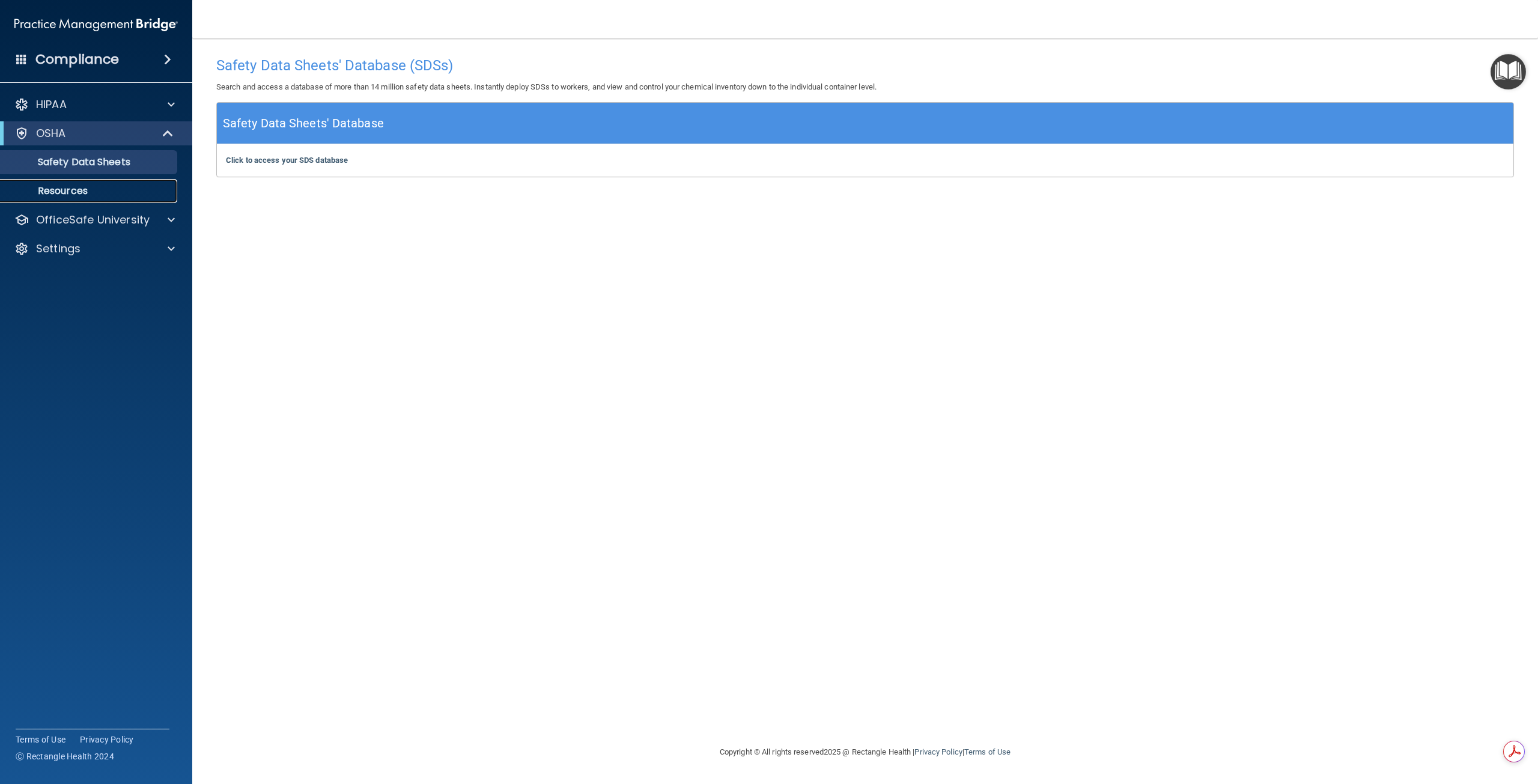
click at [79, 190] on p "Resources" at bounding box center [90, 191] width 164 height 12
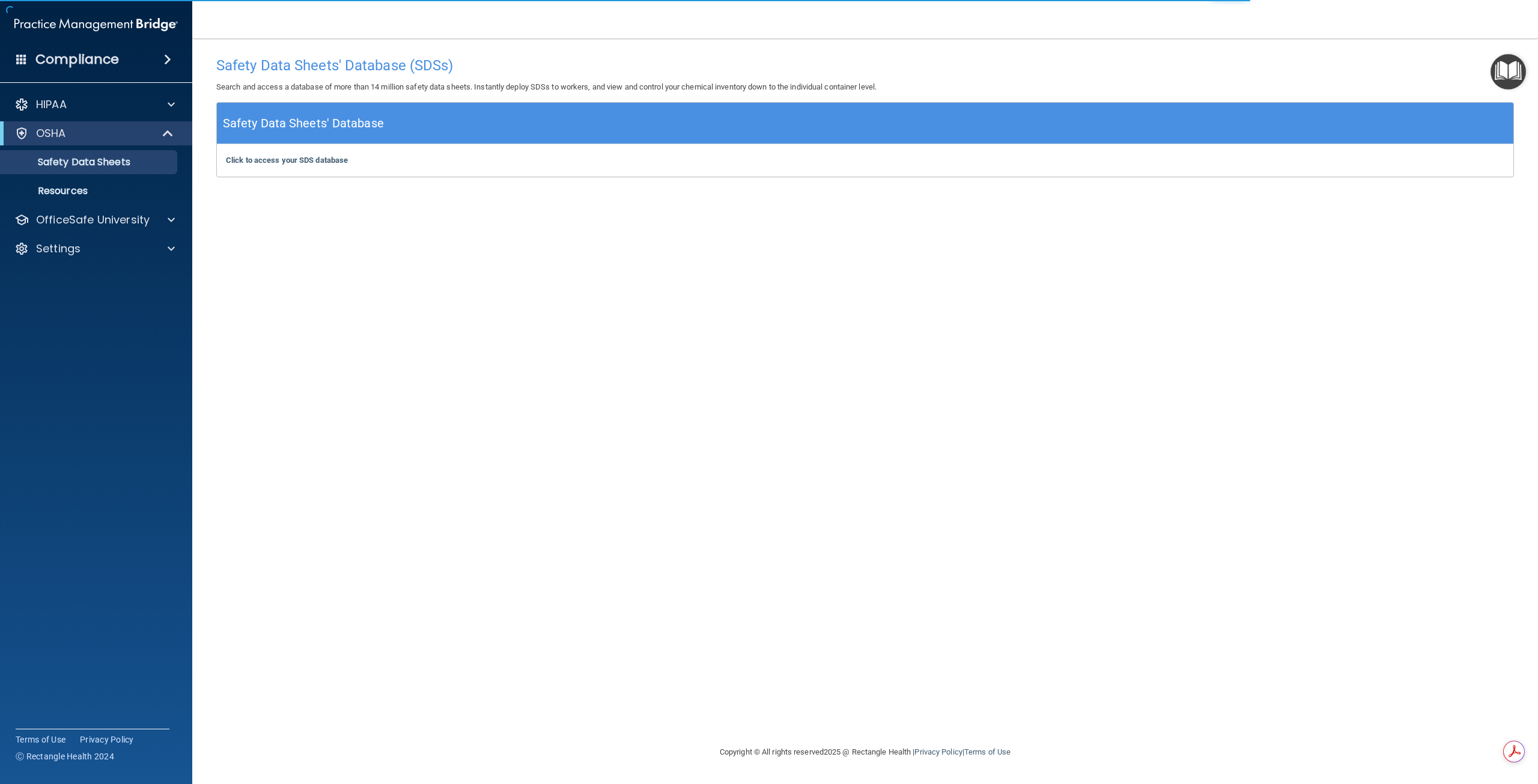
click at [85, 53] on h4 "Compliance" at bounding box center [77, 59] width 83 height 17
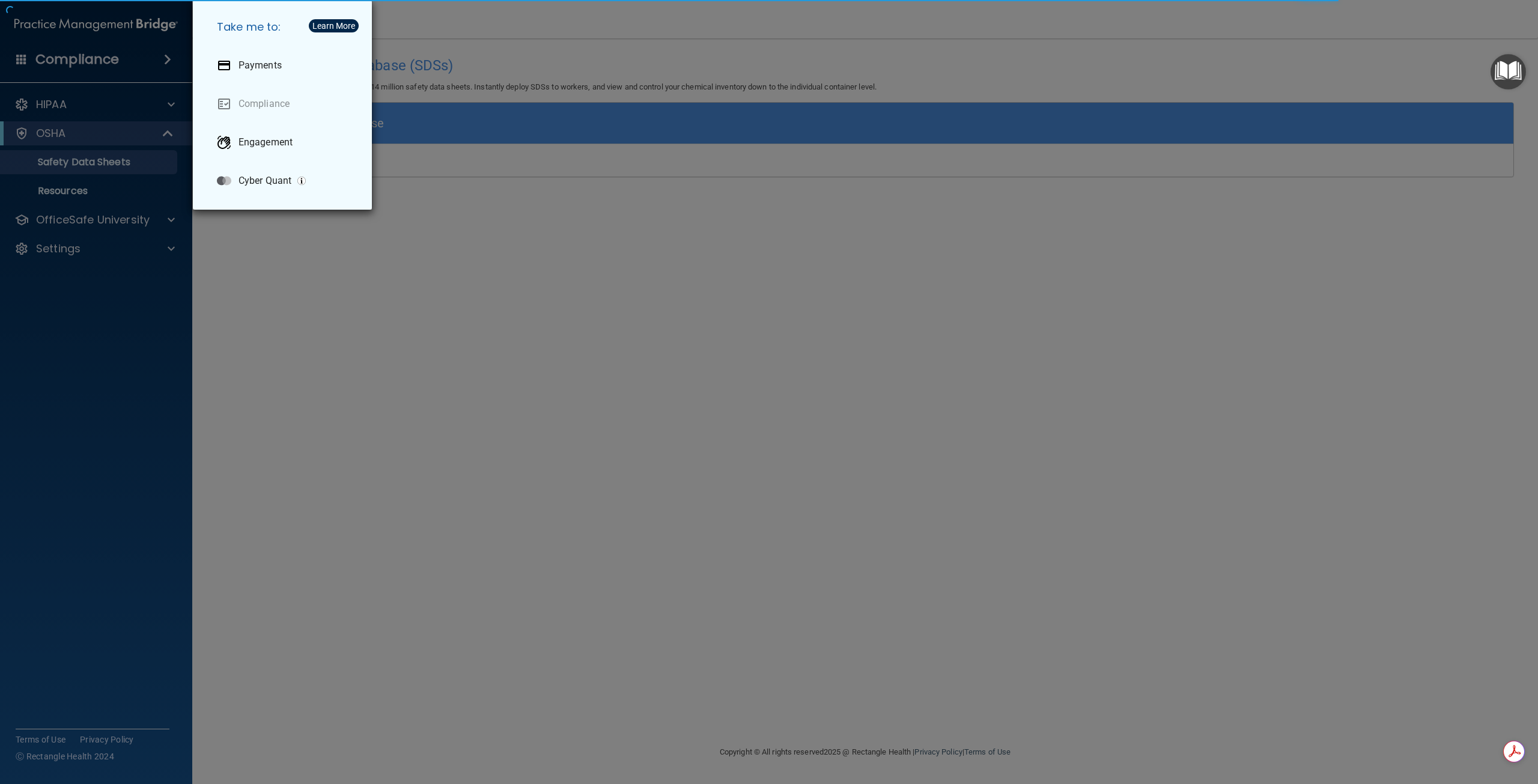
click at [85, 53] on div "Take me to: Payments Compliance Engagement Cyber Quant" at bounding box center [769, 392] width 1538 height 784
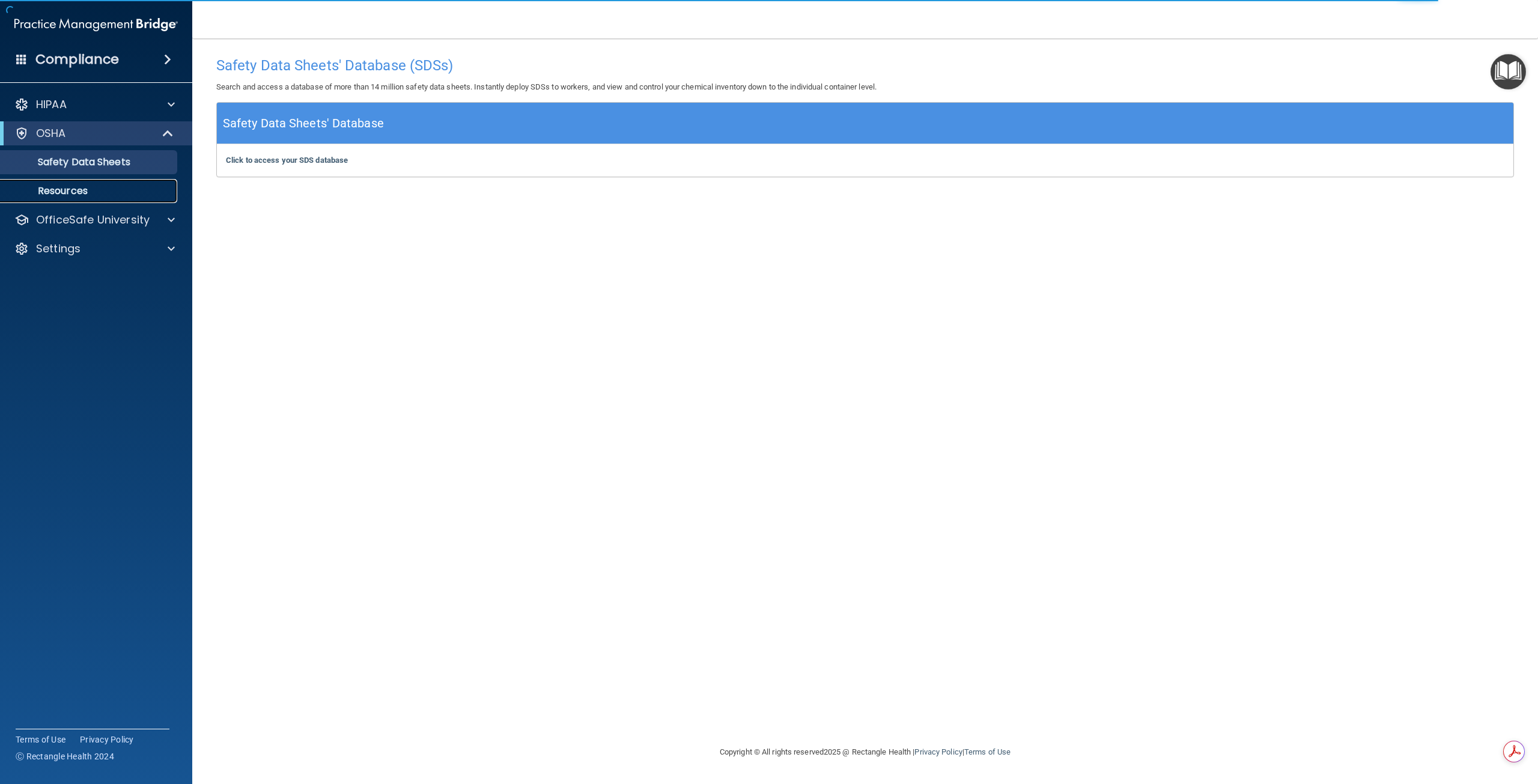
click at [64, 190] on p "Resources" at bounding box center [90, 191] width 164 height 12
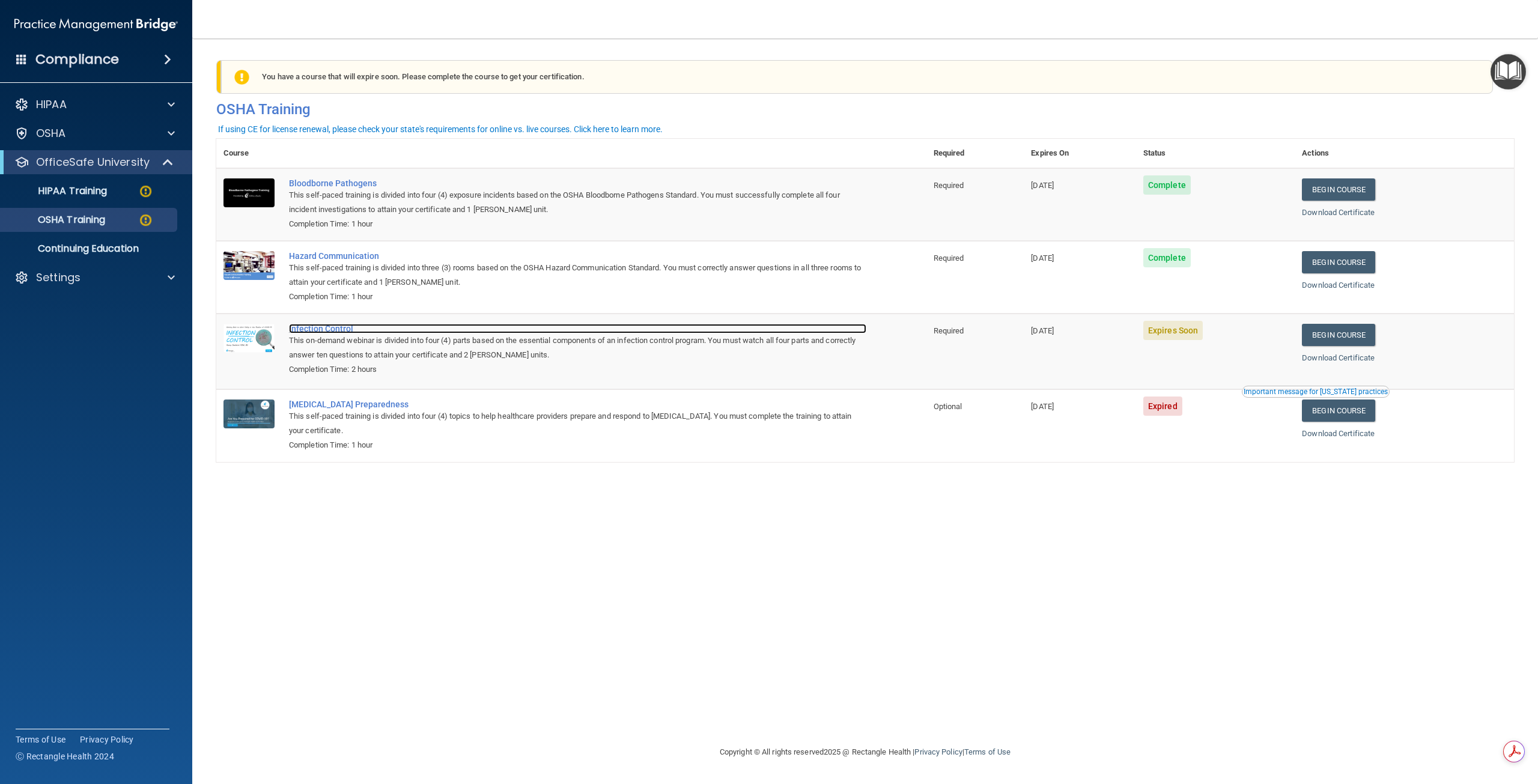
click at [302, 332] on div "Infection Control" at bounding box center [578, 328] width 577 height 9
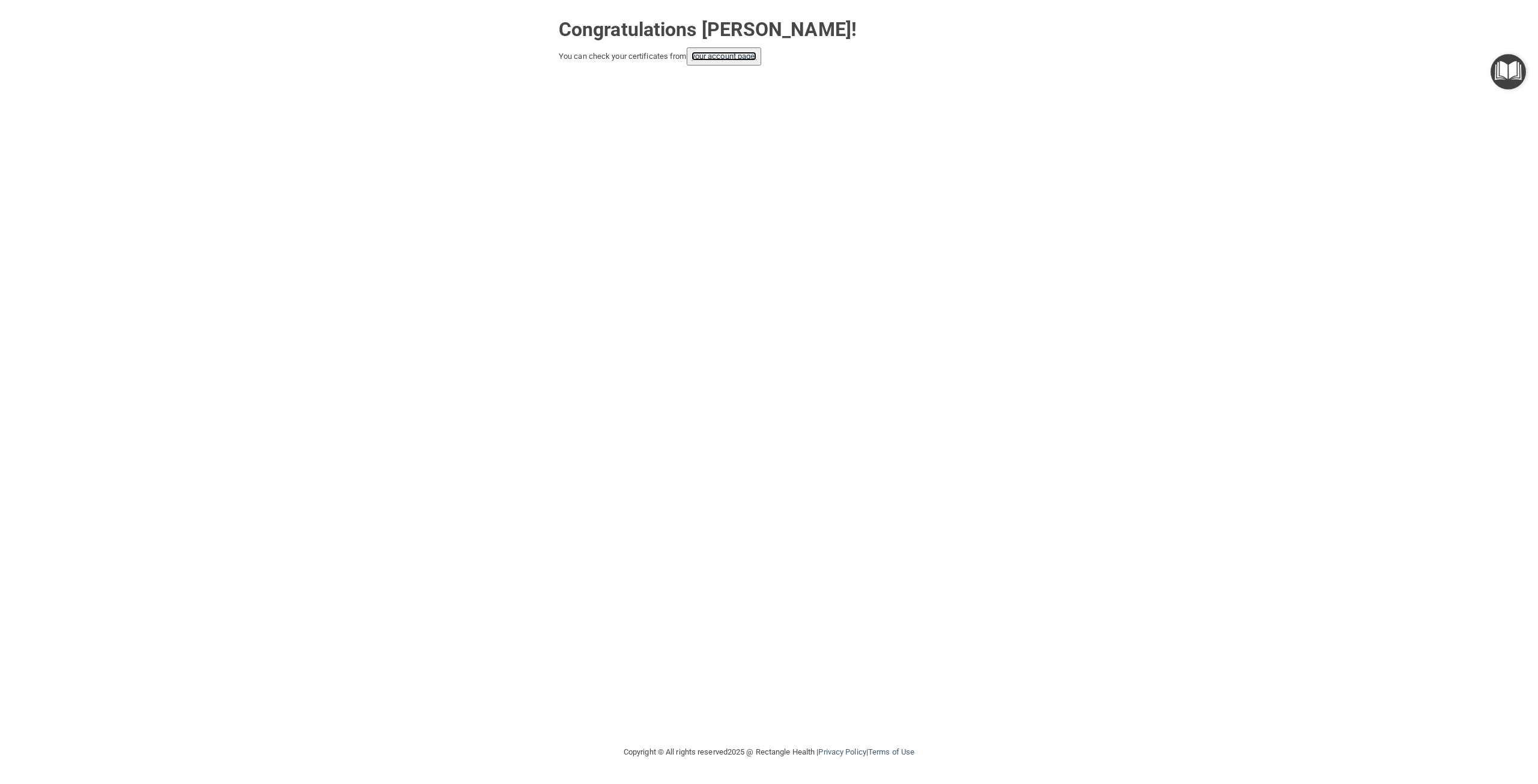
click at [728, 53] on link "your account page!" at bounding box center [724, 56] width 66 height 9
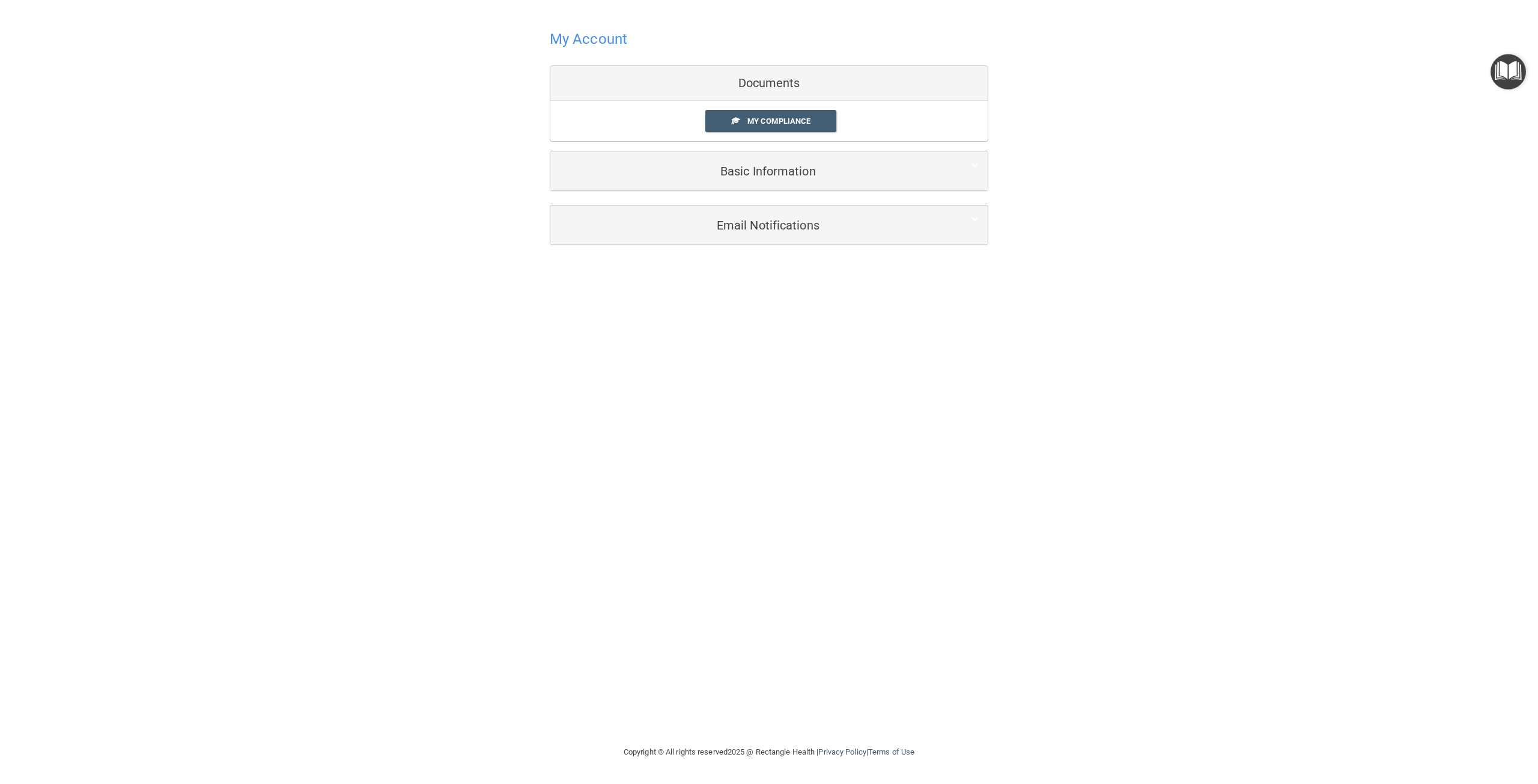
click at [754, 82] on div "Documents" at bounding box center [769, 84] width 438 height 35
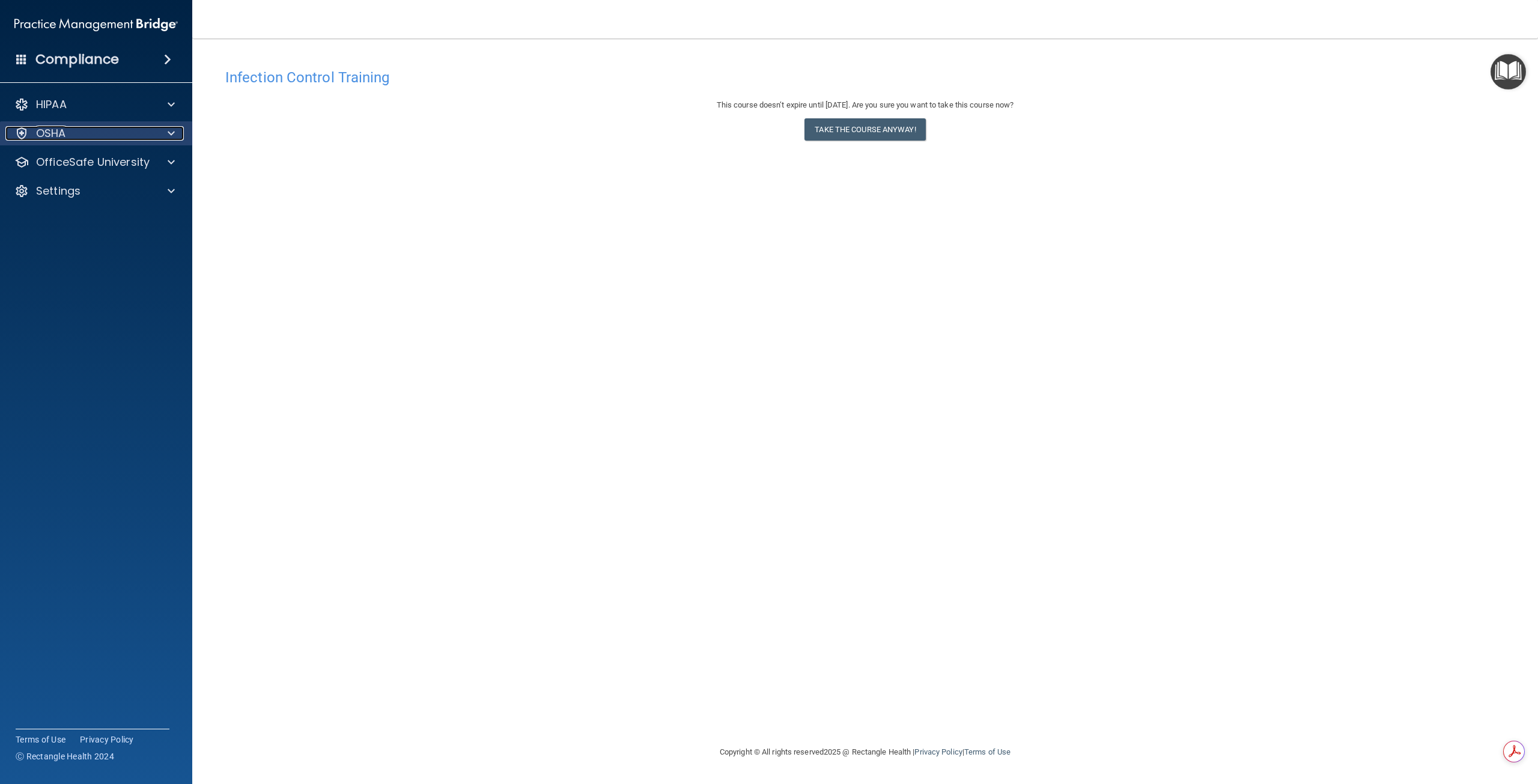
click at [171, 133] on span at bounding box center [172, 133] width 8 height 14
click at [124, 136] on div "OSHA" at bounding box center [80, 133] width 149 height 14
click at [106, 190] on p "Resources" at bounding box center [90, 191] width 164 height 12
